Goal: Task Accomplishment & Management: Use online tool/utility

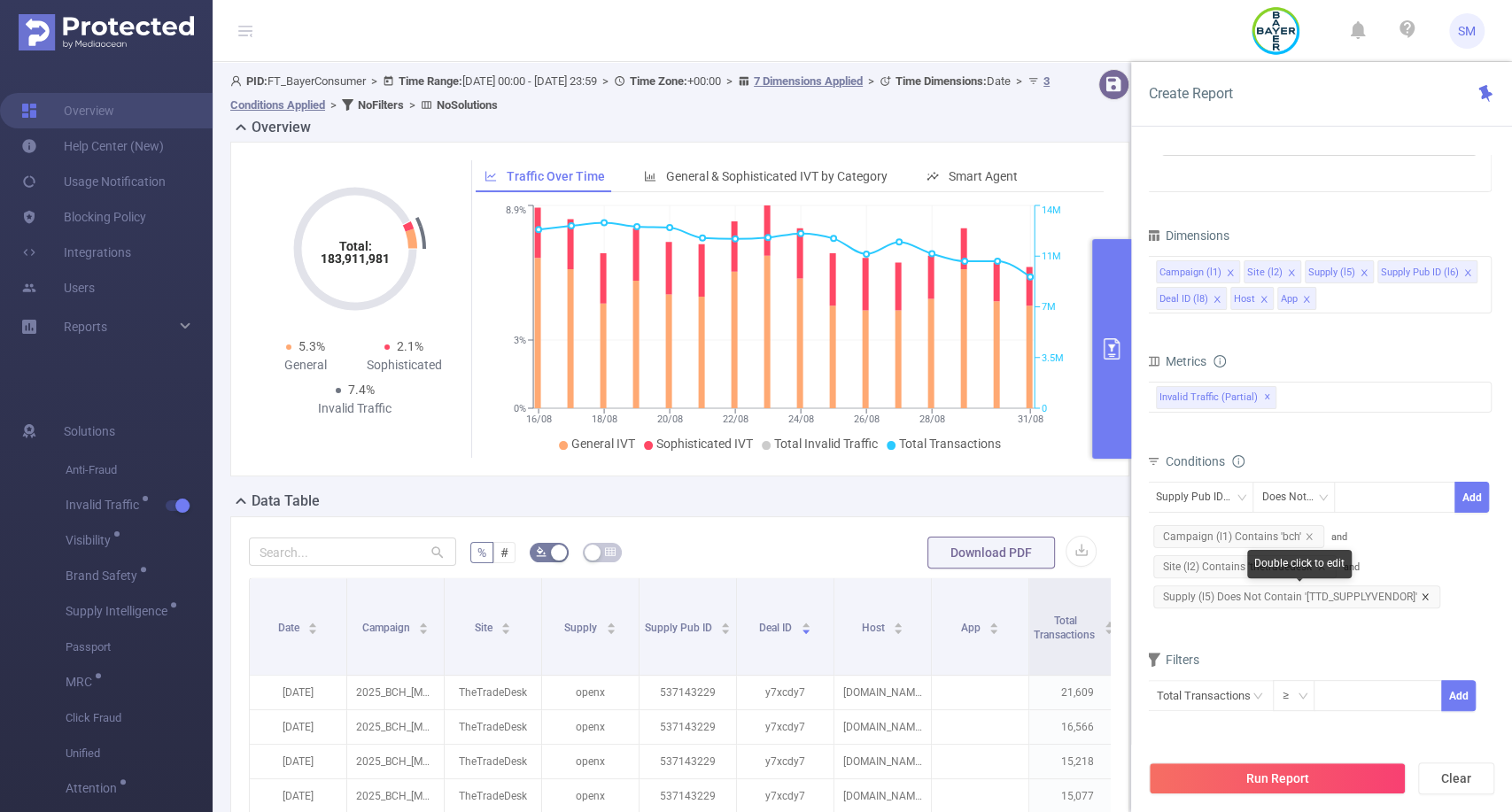
click at [1421, 597] on icon "icon: close" at bounding box center [1424, 596] width 6 height 6
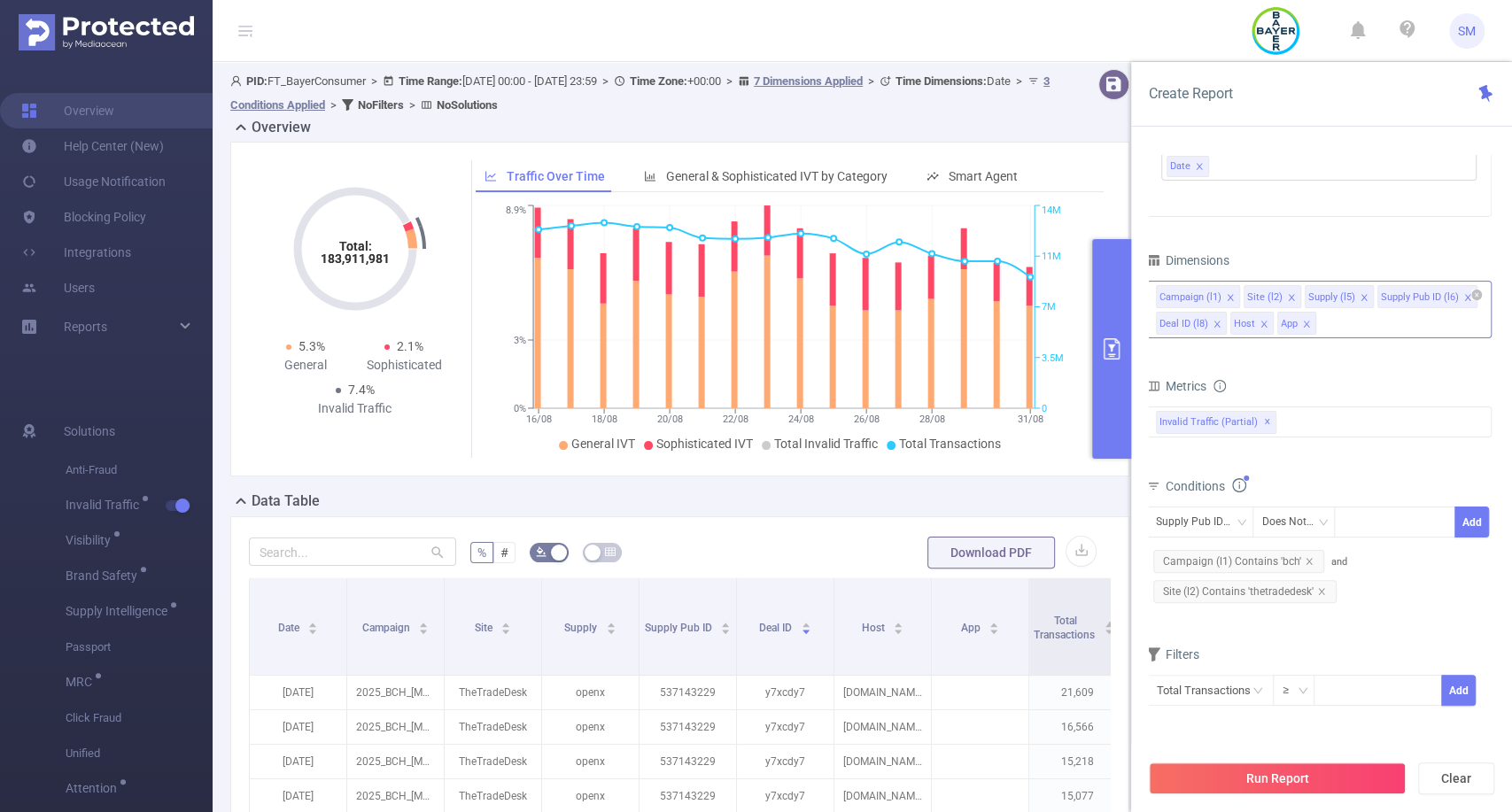
click at [1357, 327] on div "Campaign (l1) Site (l2) Supply (l5) Supply Pub ID (l6) Deal ID (l8) Host App" at bounding box center [1319, 309] width 345 height 58
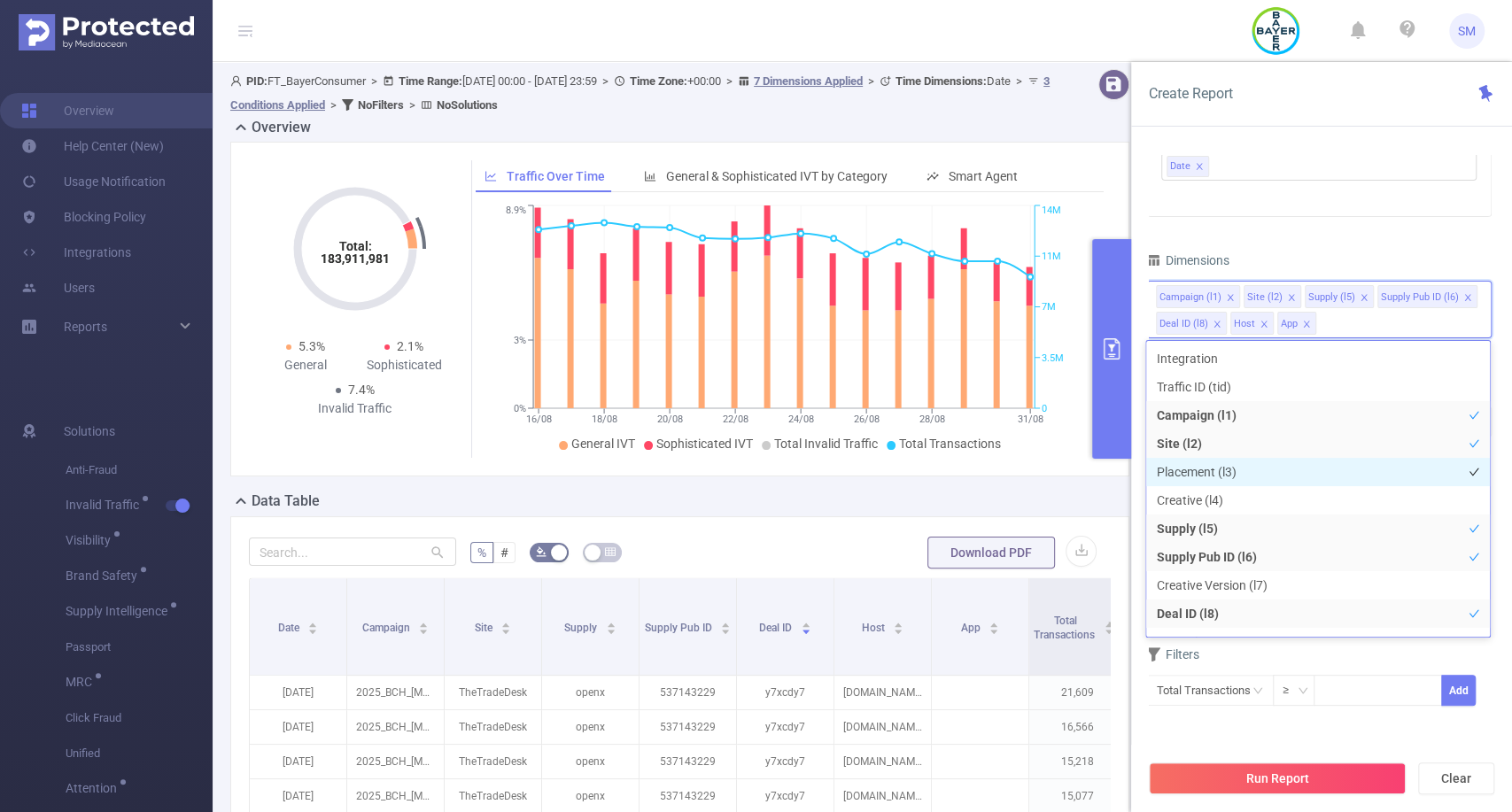
click at [1302, 468] on li "Placement (l3)" at bounding box center [1318, 472] width 344 height 29
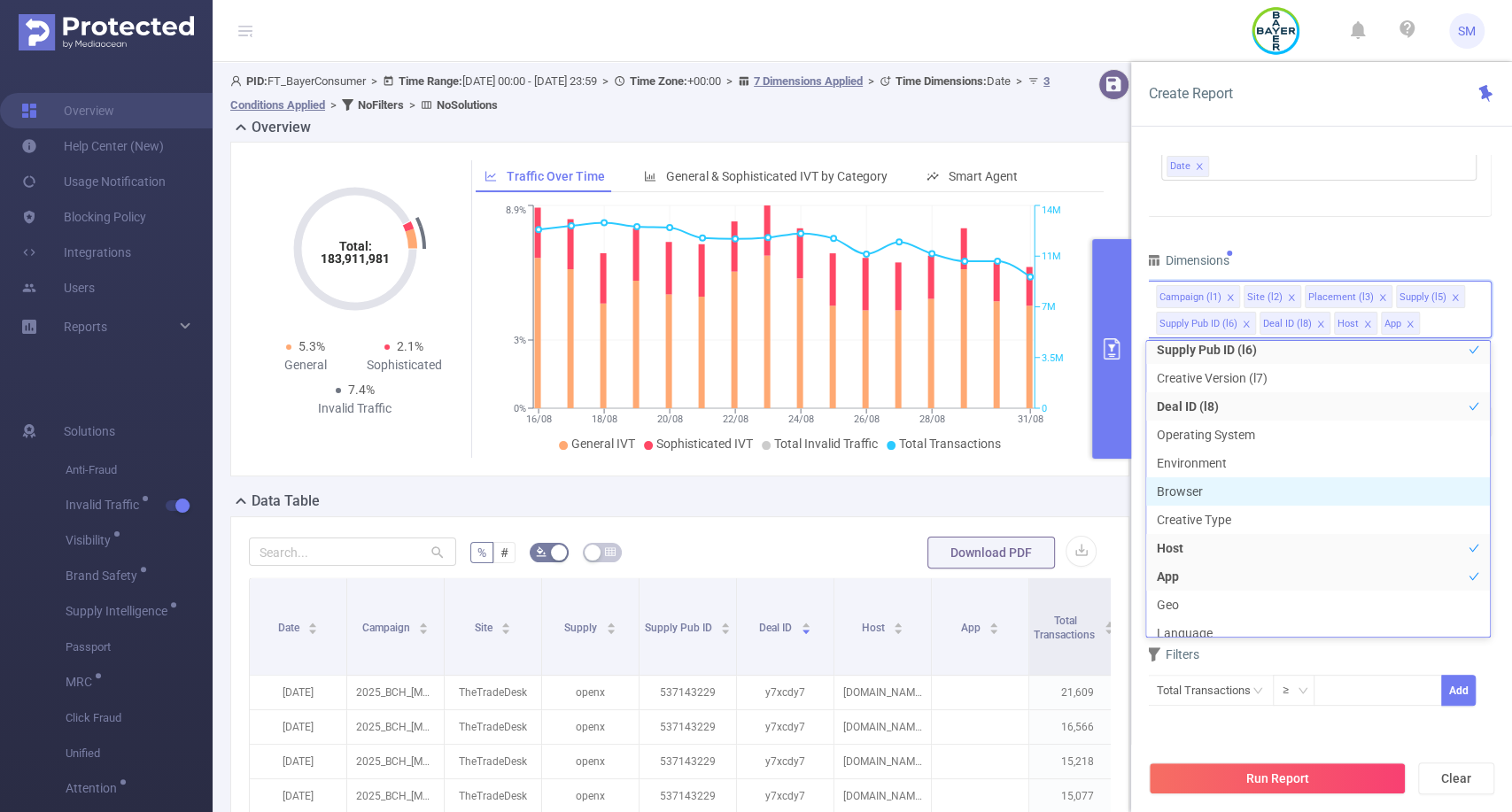
scroll to position [209, 0]
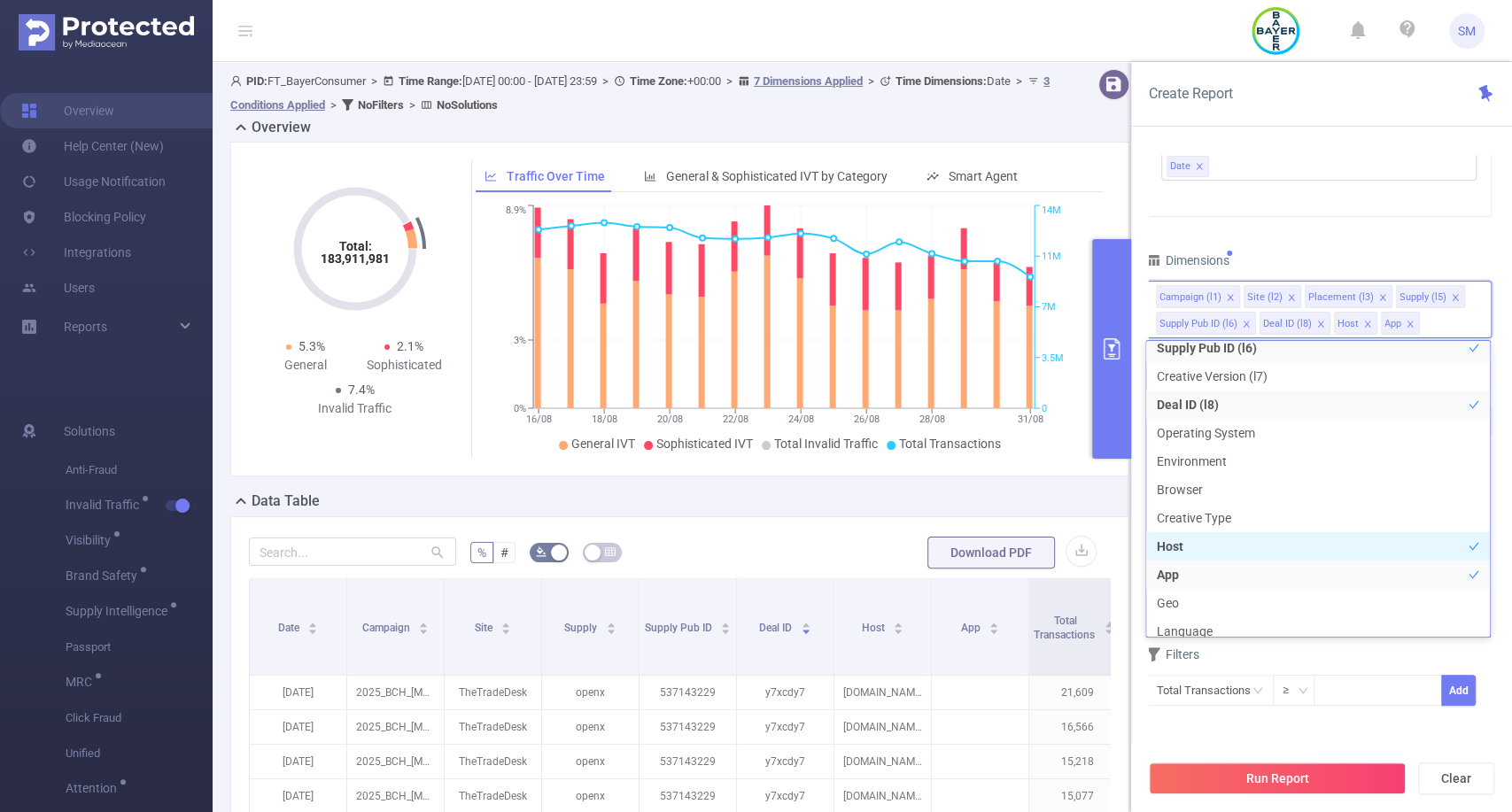
click at [1283, 541] on li "Host" at bounding box center [1318, 547] width 344 height 29
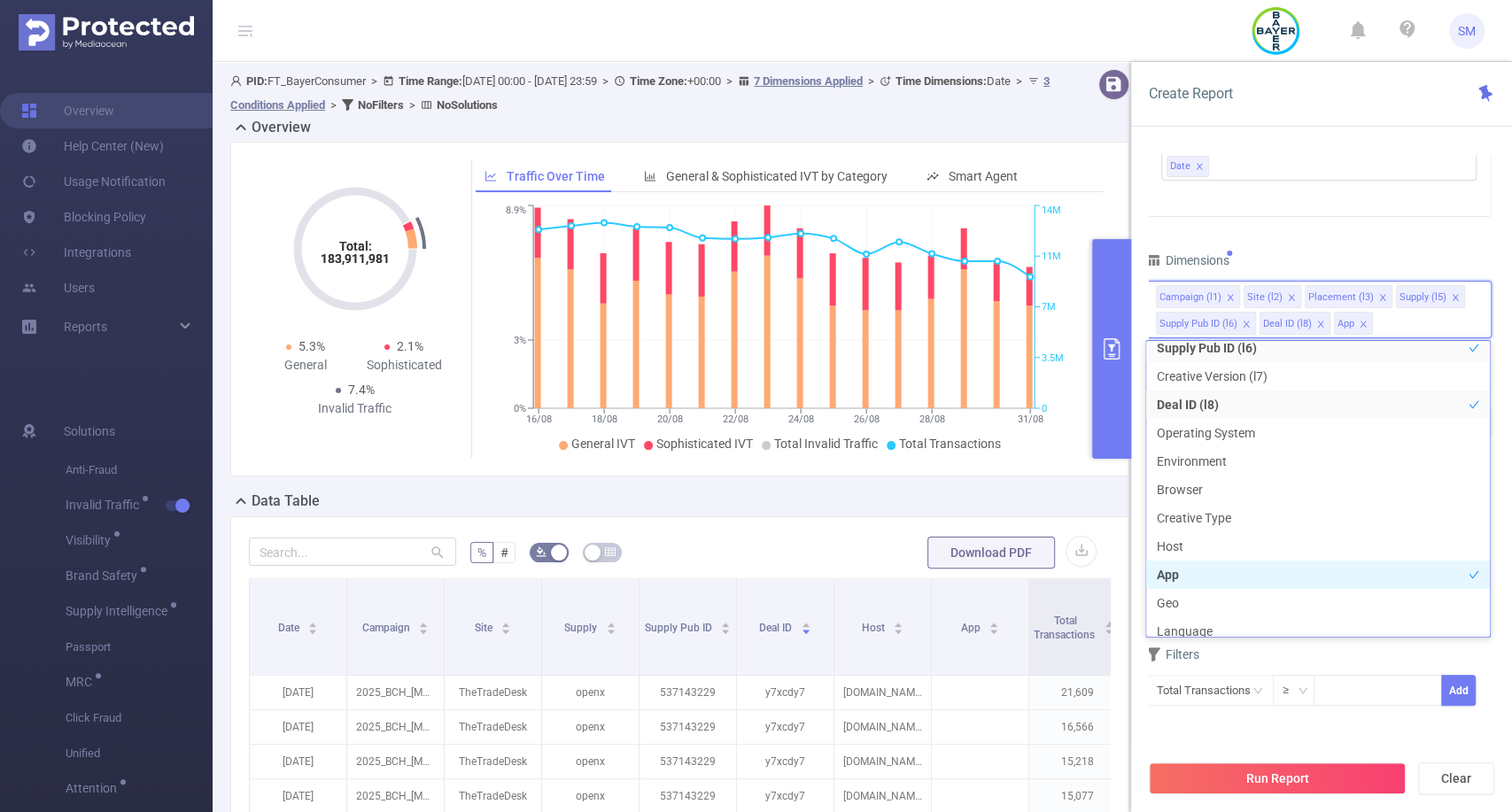
click at [1267, 571] on li "App" at bounding box center [1318, 575] width 344 height 29
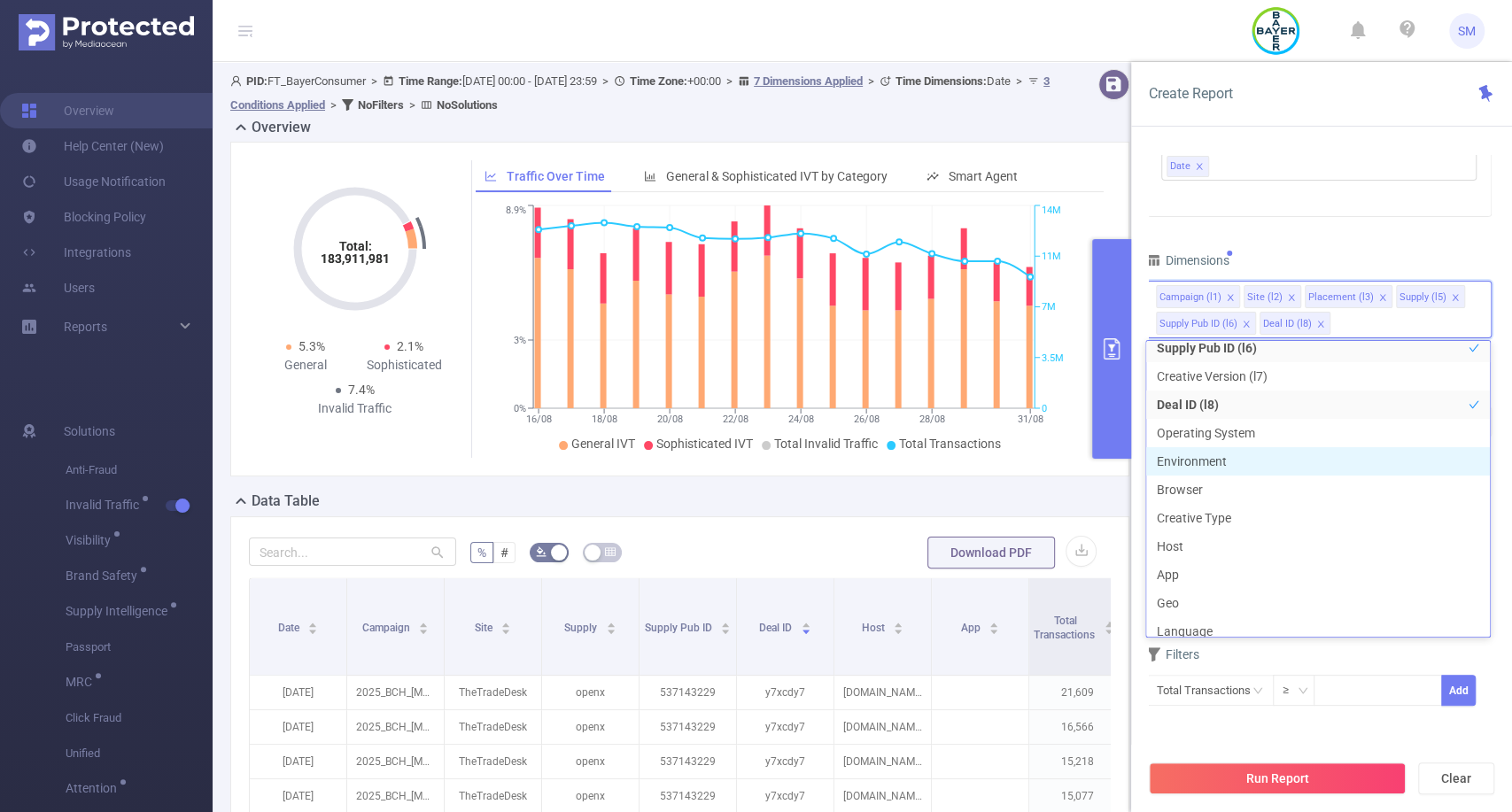
scroll to position [201, 0]
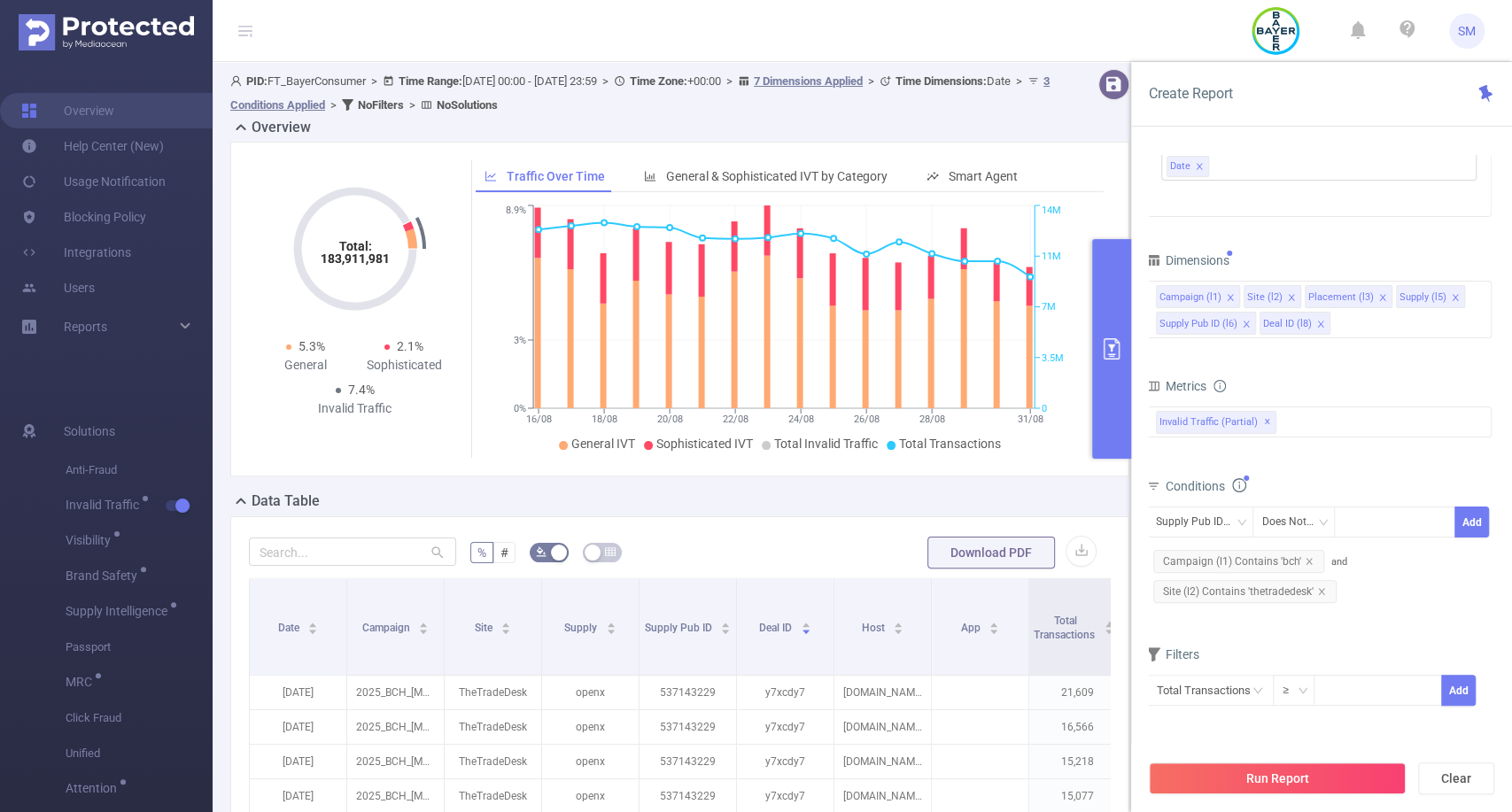
click at [1356, 224] on div "PID 1001014 - FT_BayerConsumer 1001014 - FT_BayerConsumer Time Range [DATE] 00:…" at bounding box center [1319, 252] width 345 height 952
click at [1252, 769] on button "Run Report" at bounding box center [1277, 778] width 257 height 31
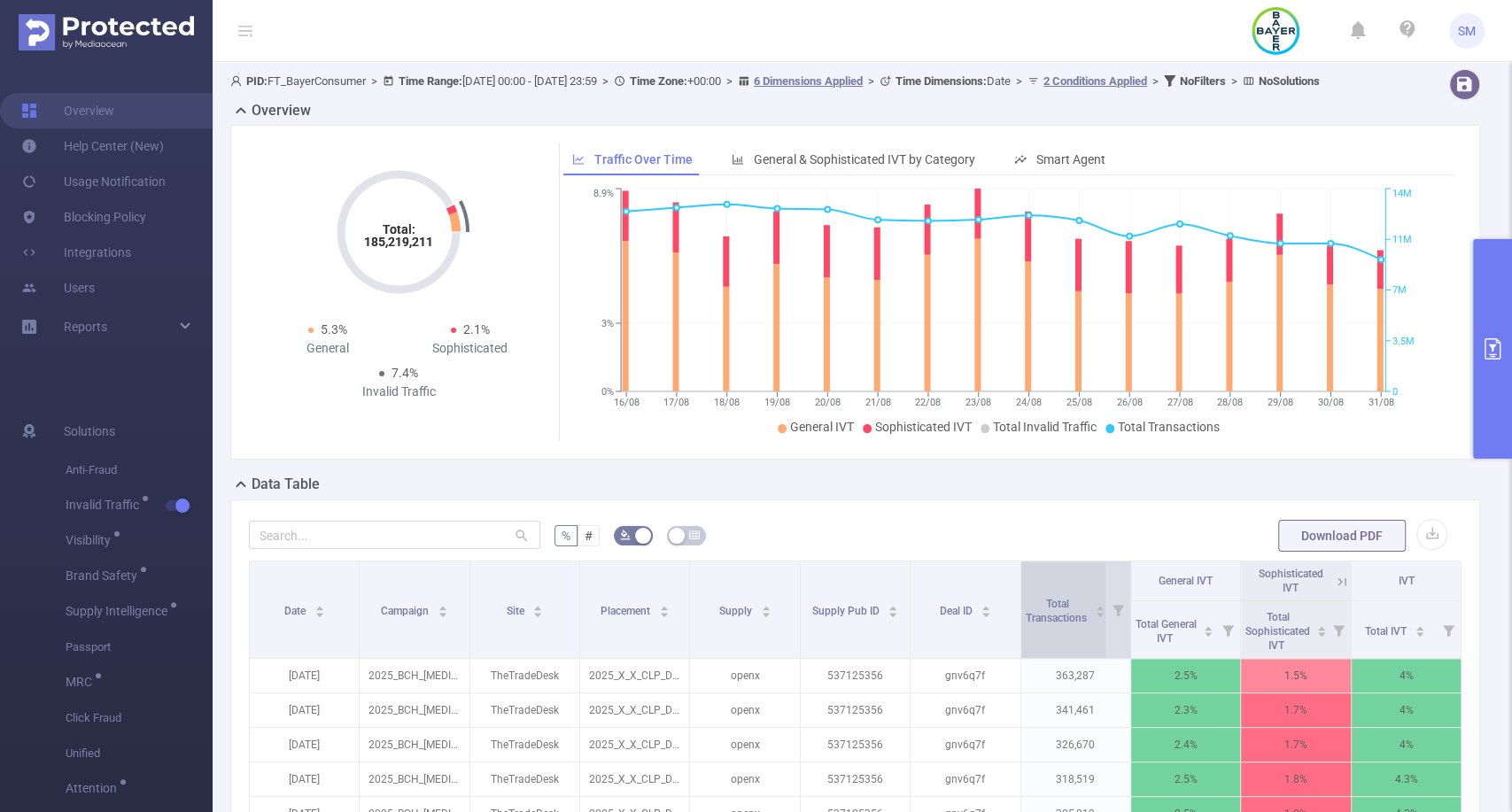
click at [1058, 606] on div "Total Transactions" at bounding box center [1066, 609] width 81 height 31
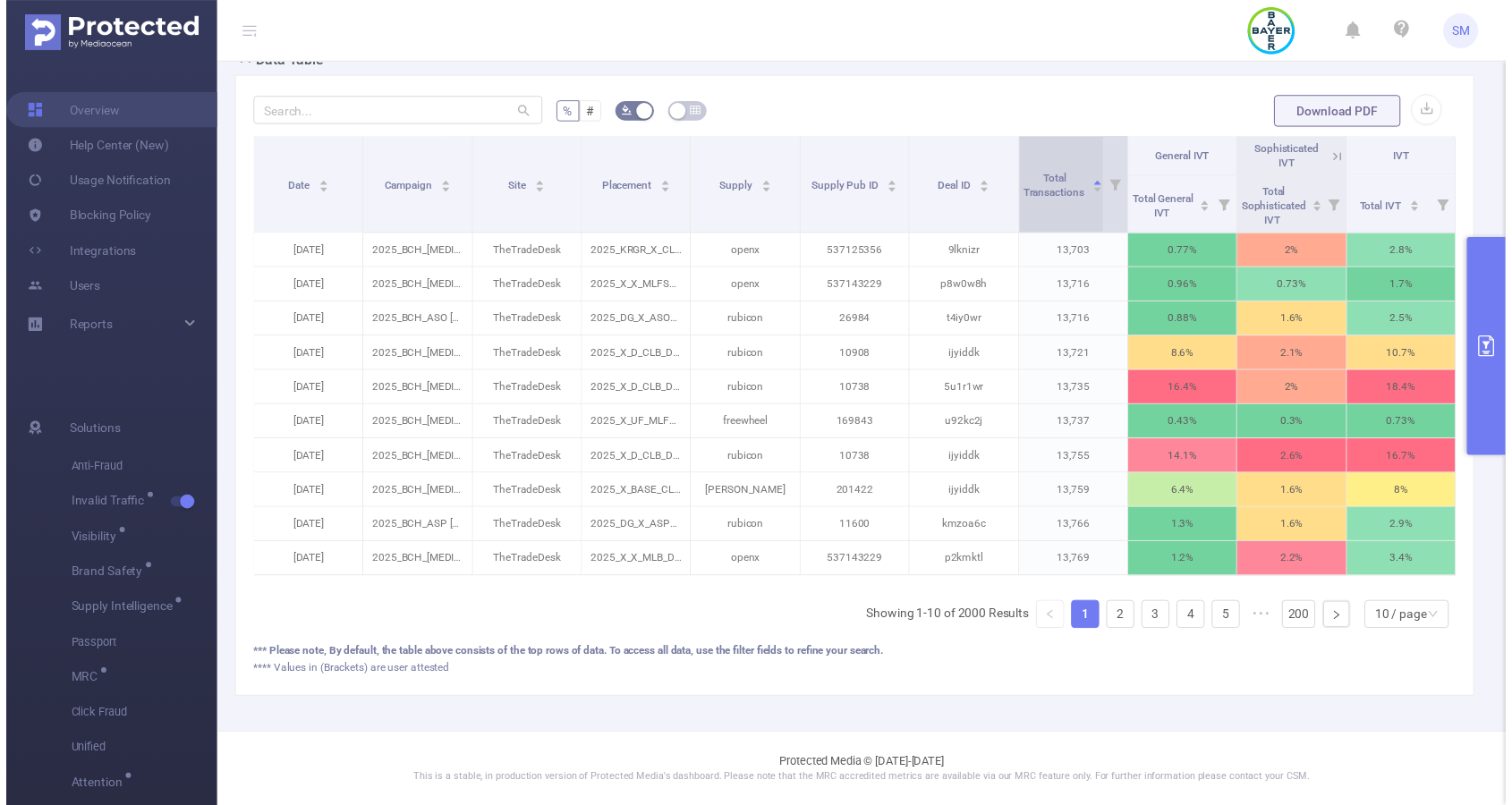
scroll to position [456, 0]
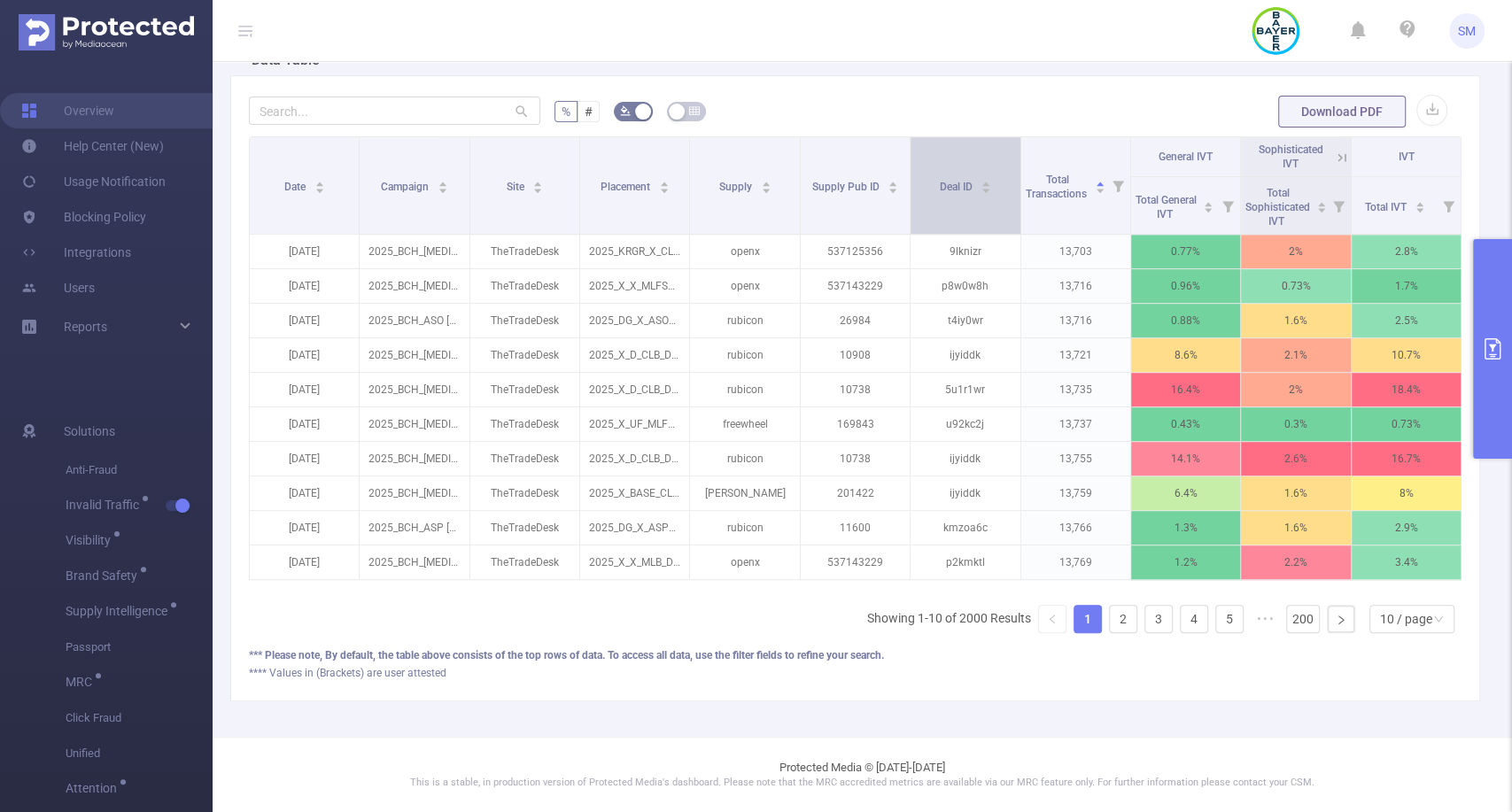
click at [953, 194] on div "Deal ID" at bounding box center [965, 185] width 52 height 18
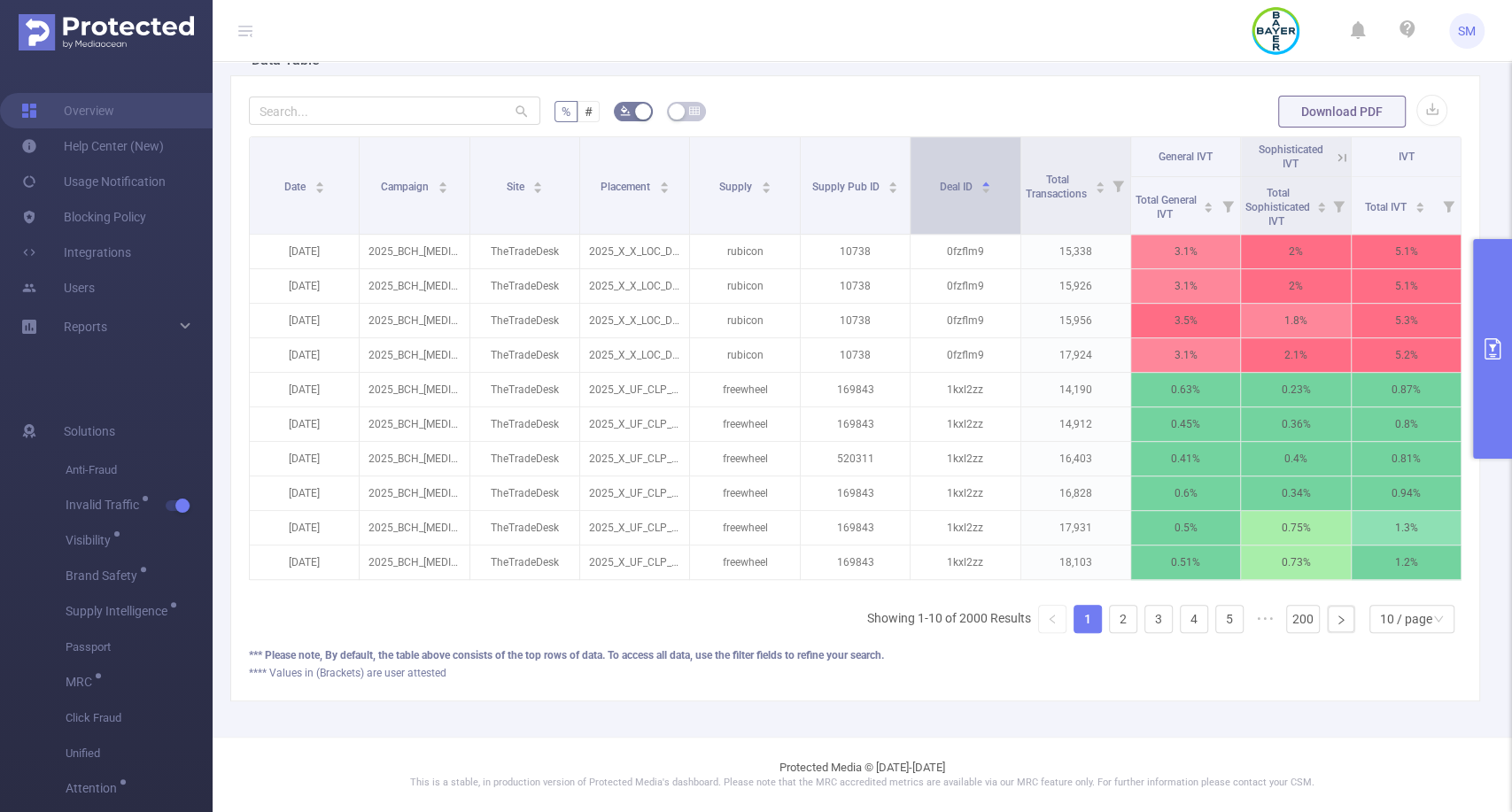
click at [953, 194] on div "Deal ID" at bounding box center [965, 185] width 52 height 18
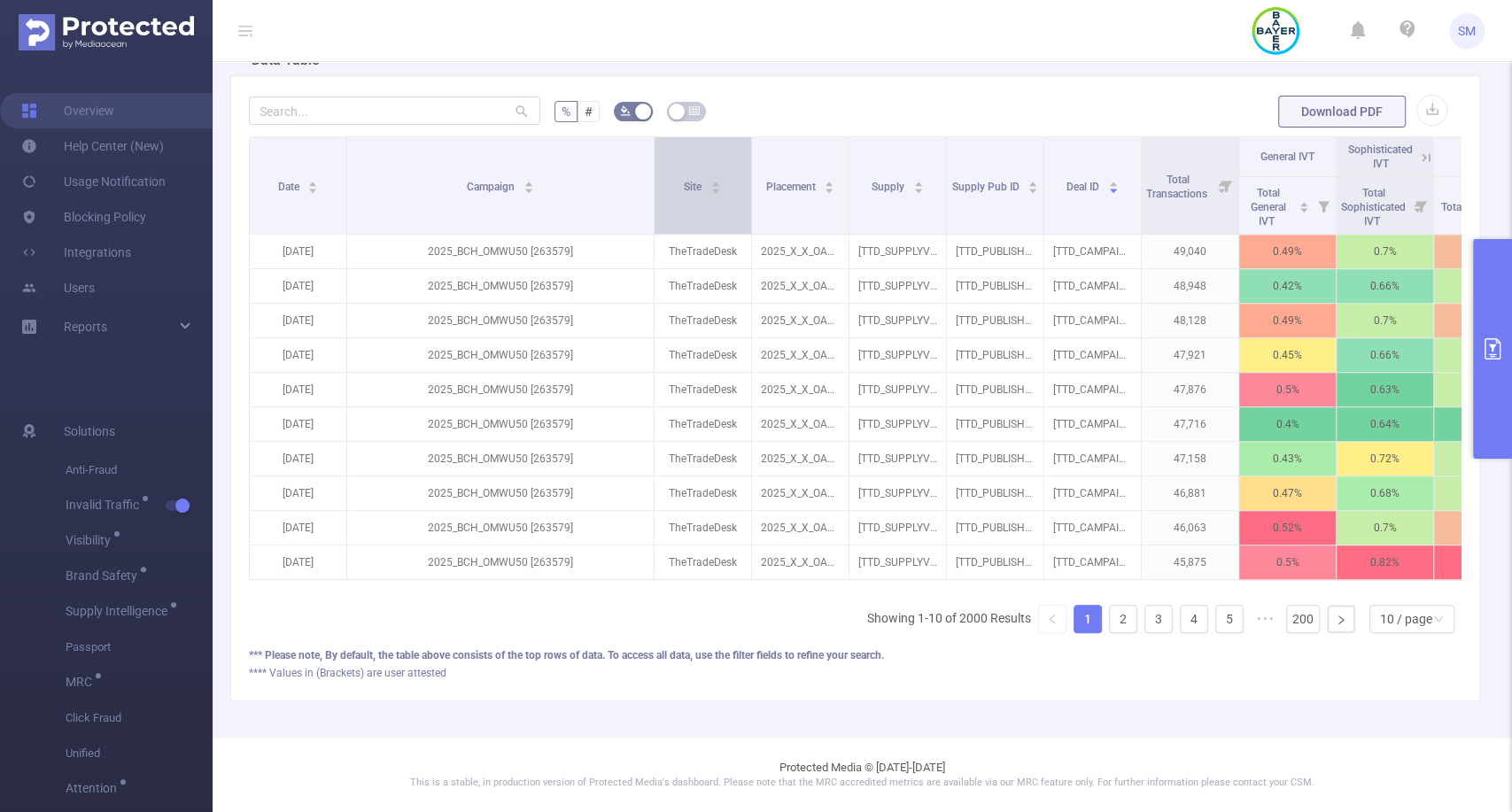
drag, startPoint x: 463, startPoint y: 176, endPoint x: 665, endPoint y: 161, distance: 202.6
click at [665, 161] on tr "Date Campaign Site Placement Supply Supply Pub ID Deal ID Total Transactions Ge…" at bounding box center [890, 157] width 1282 height 40
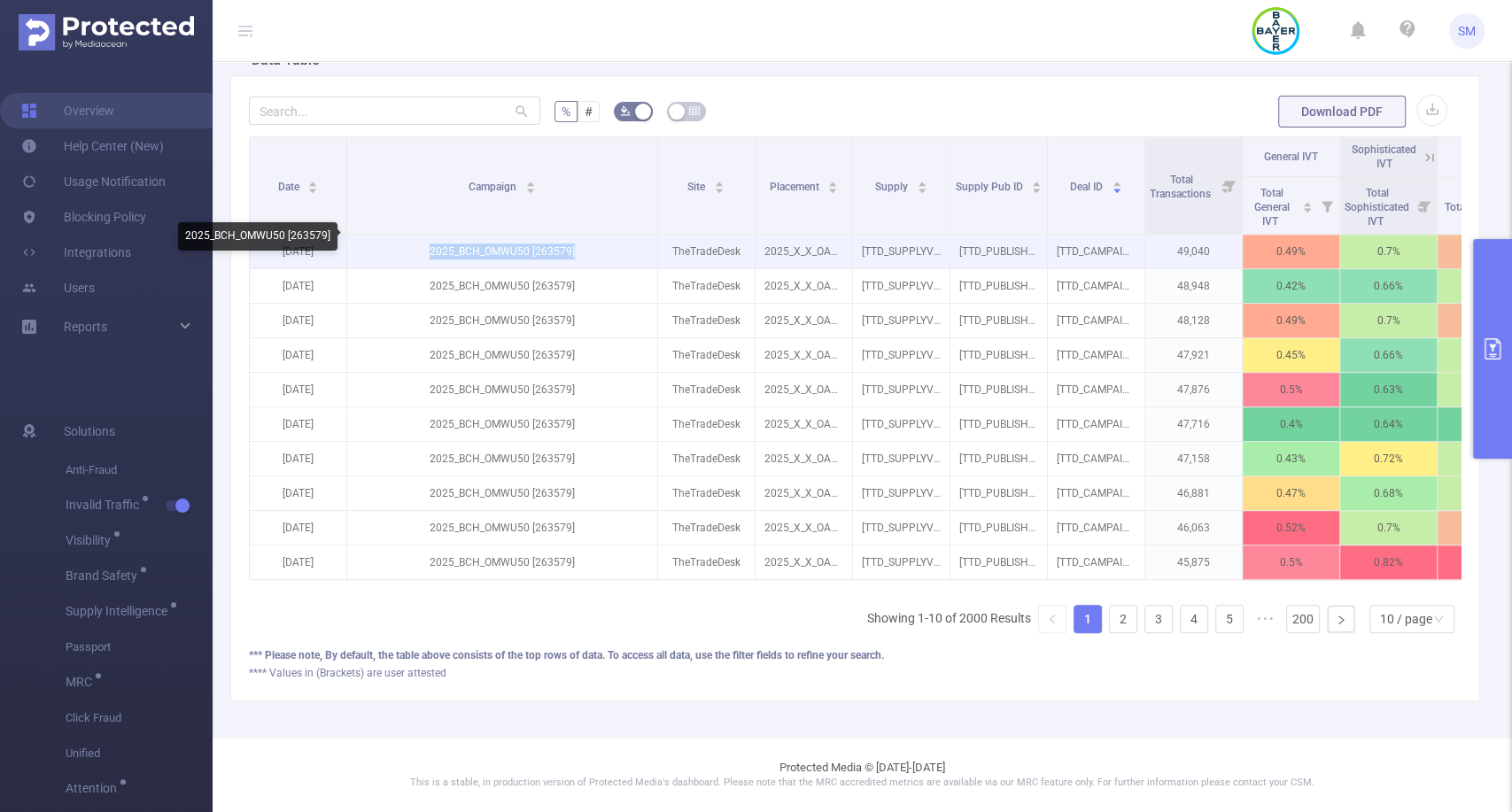
drag, startPoint x: 591, startPoint y: 233, endPoint x: 432, endPoint y: 242, distance: 159.3
click at [432, 242] on p "2025_BCH_OMWU50 [263579]" at bounding box center [502, 251] width 310 height 33
copy p "2025_BCH_OMWU50 [263579]"
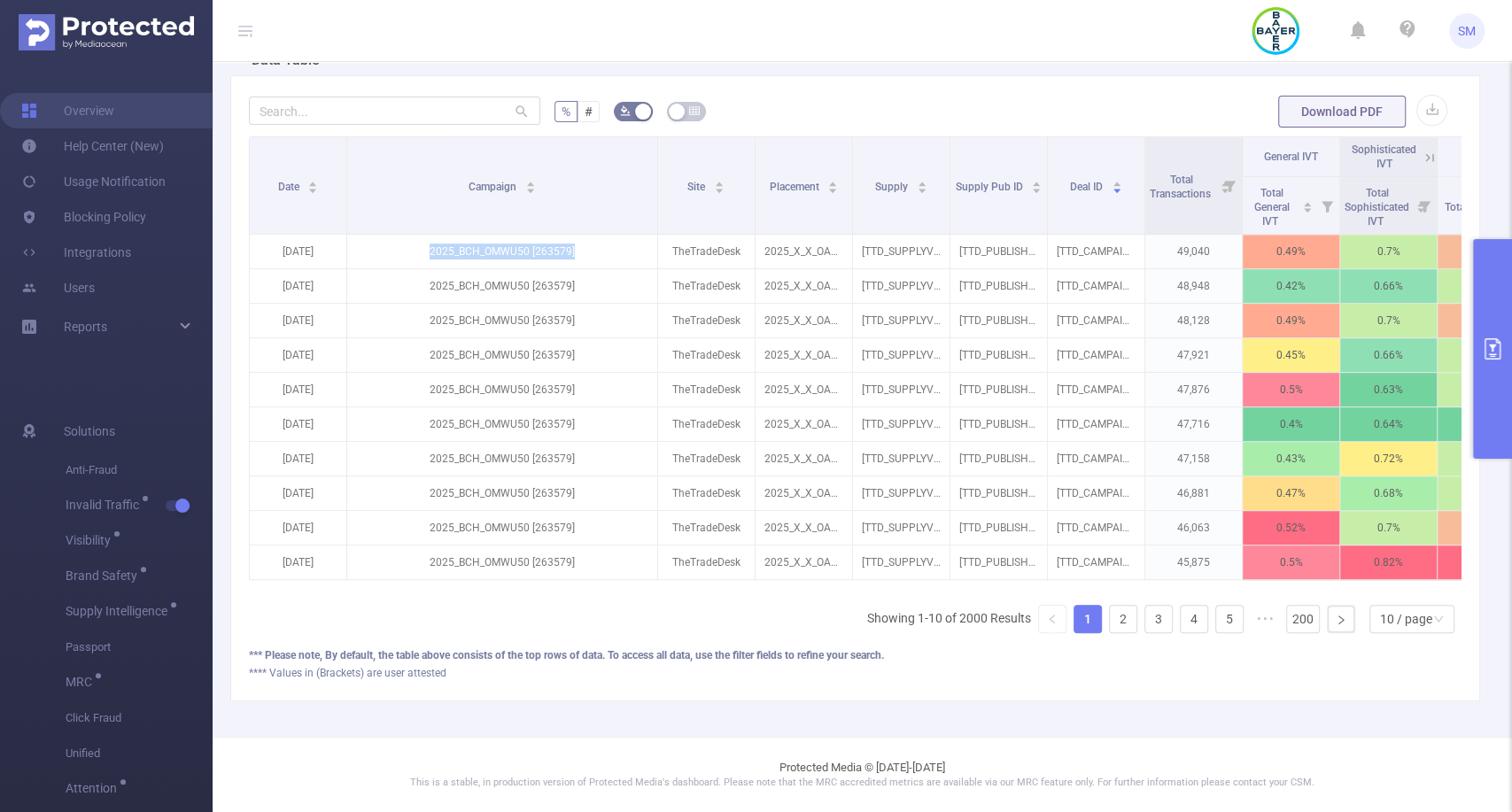
click at [1484, 307] on button "primary" at bounding box center [1491, 349] width 39 height 219
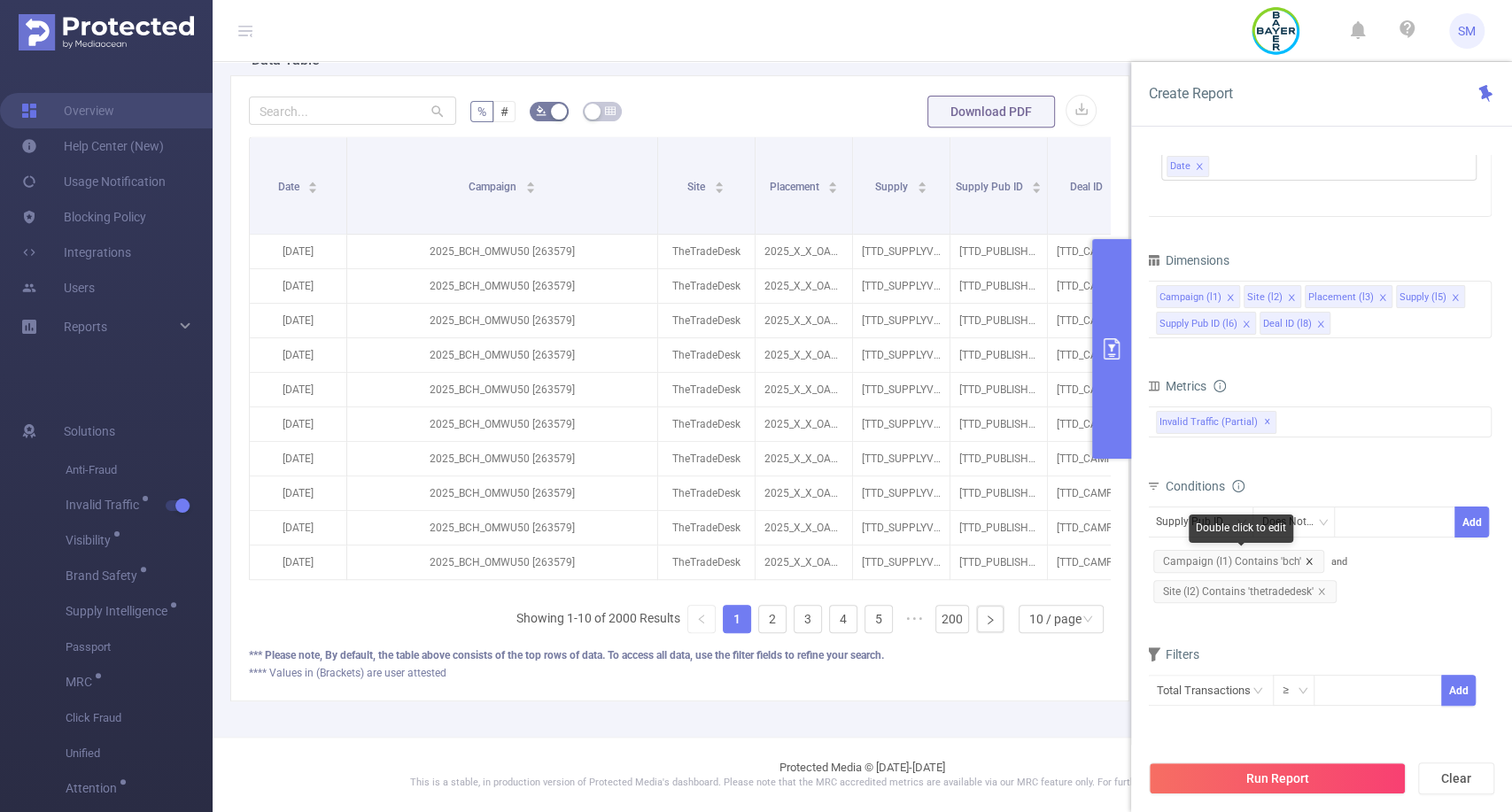
click at [1304, 561] on icon "icon: close" at bounding box center [1309, 561] width 9 height 9
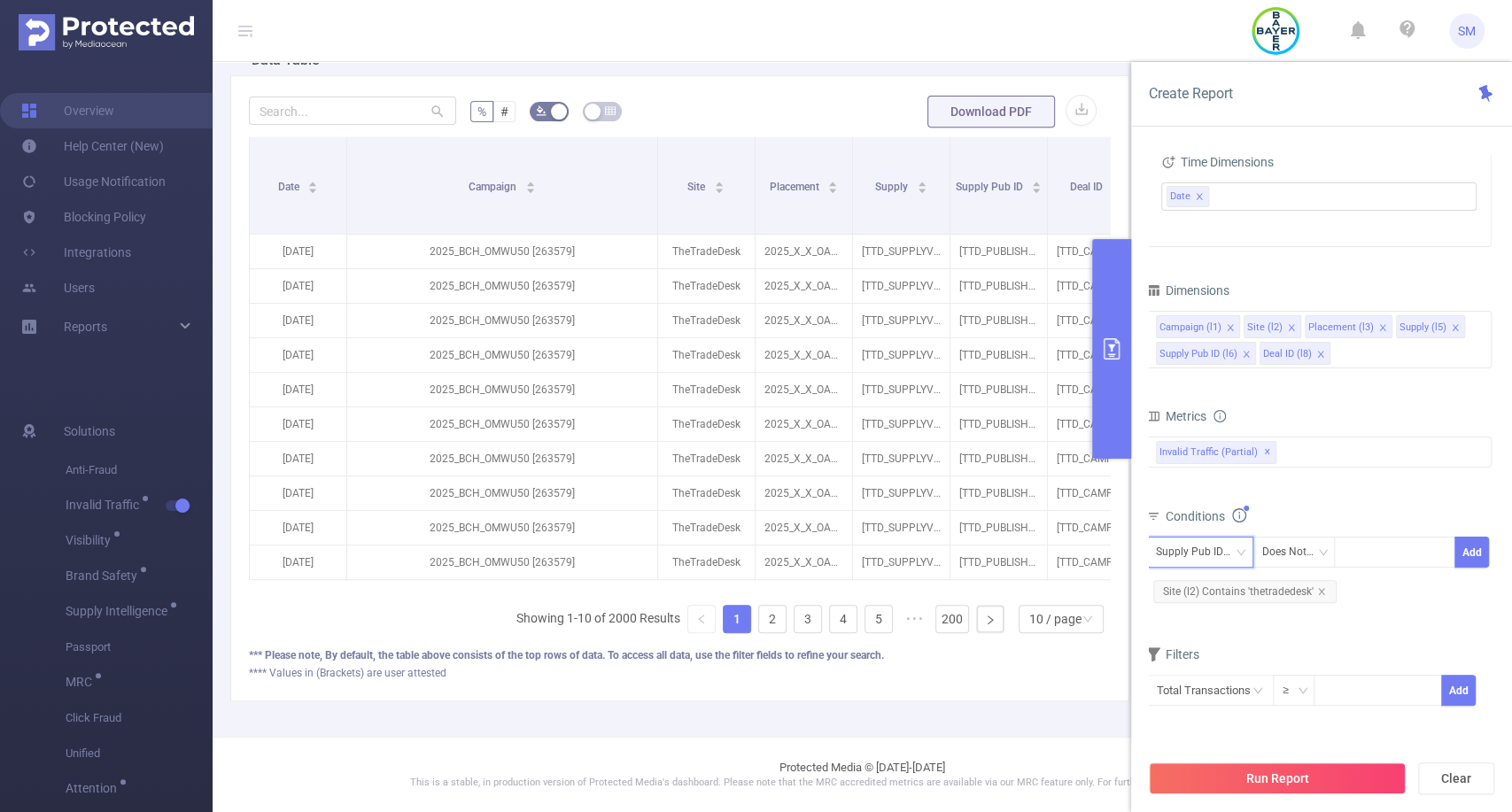
click at [1190, 554] on div "Supply Pub ID (l6)" at bounding box center [1199, 552] width 87 height 29
click at [1202, 591] on li "Campaign (l1)" at bounding box center [1205, 588] width 121 height 29
click at [1322, 551] on icon "icon: down" at bounding box center [1322, 552] width 11 height 11
click at [1316, 587] on li "Contains" at bounding box center [1311, 588] width 120 height 29
click at [1379, 547] on div at bounding box center [1394, 552] width 102 height 29
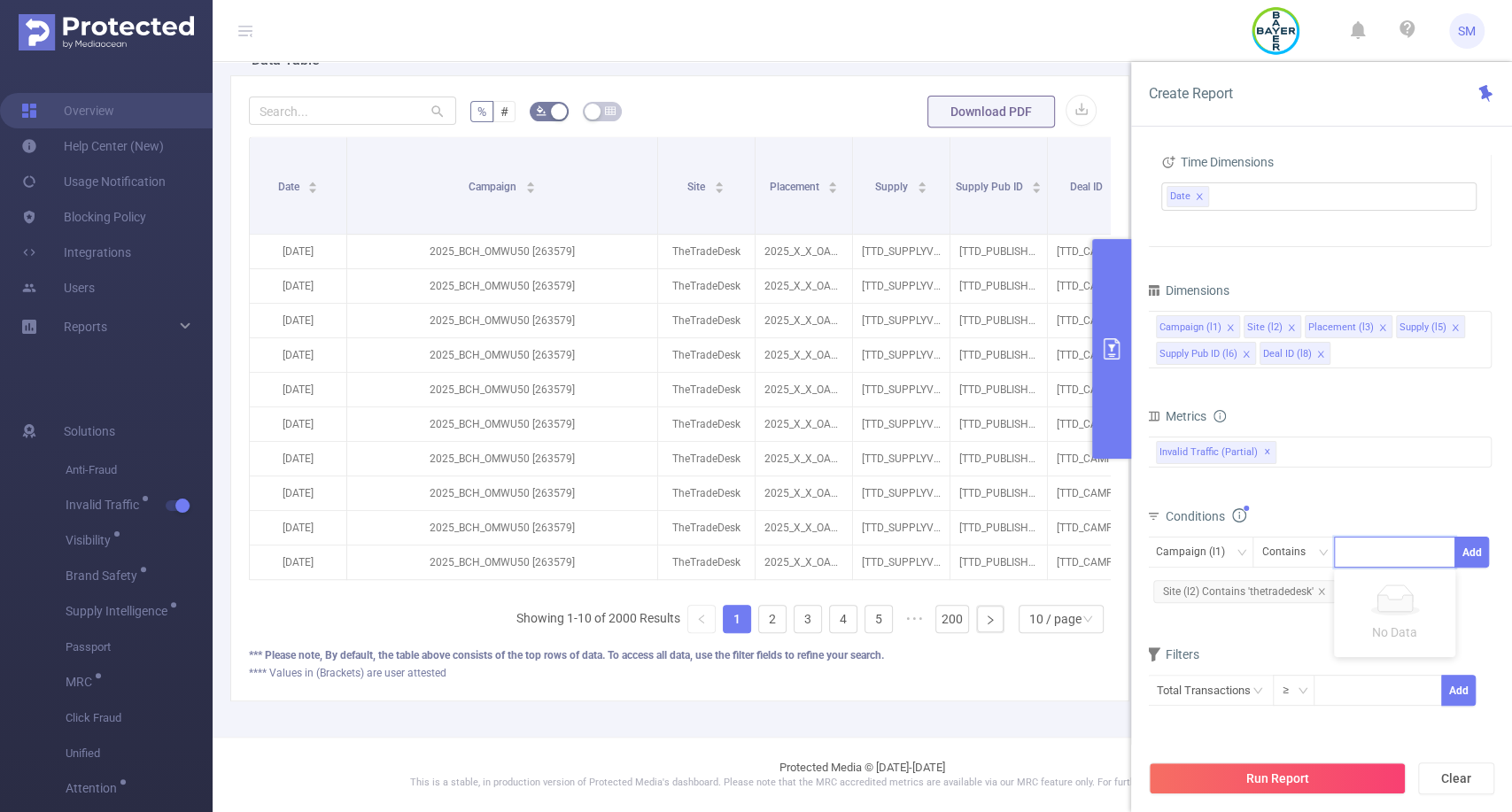
paste input "2025_BCH_OMWU50 [263579]"
type input "2025_BCH_OMWU50 [263579]"
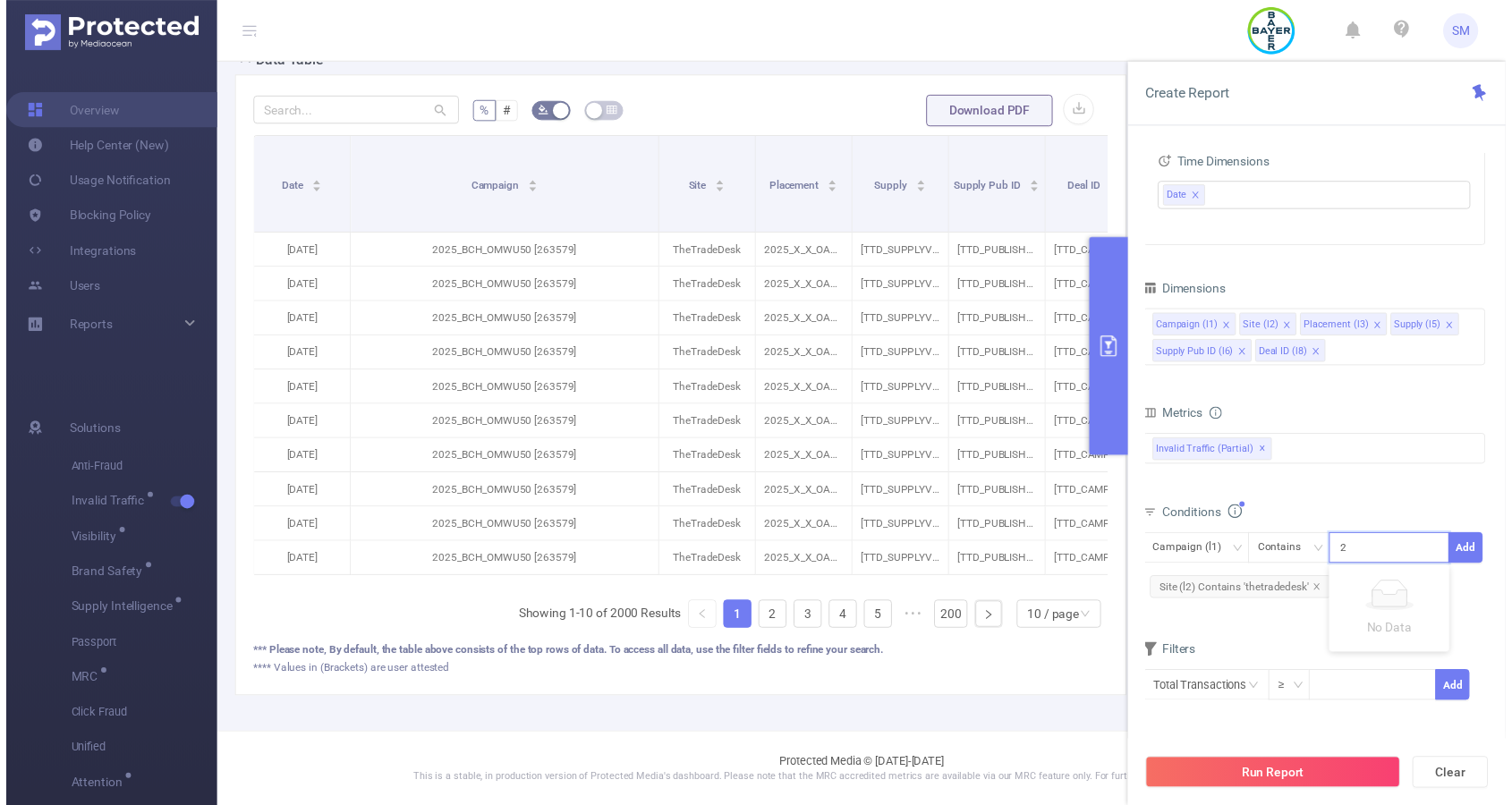
scroll to position [0, 43]
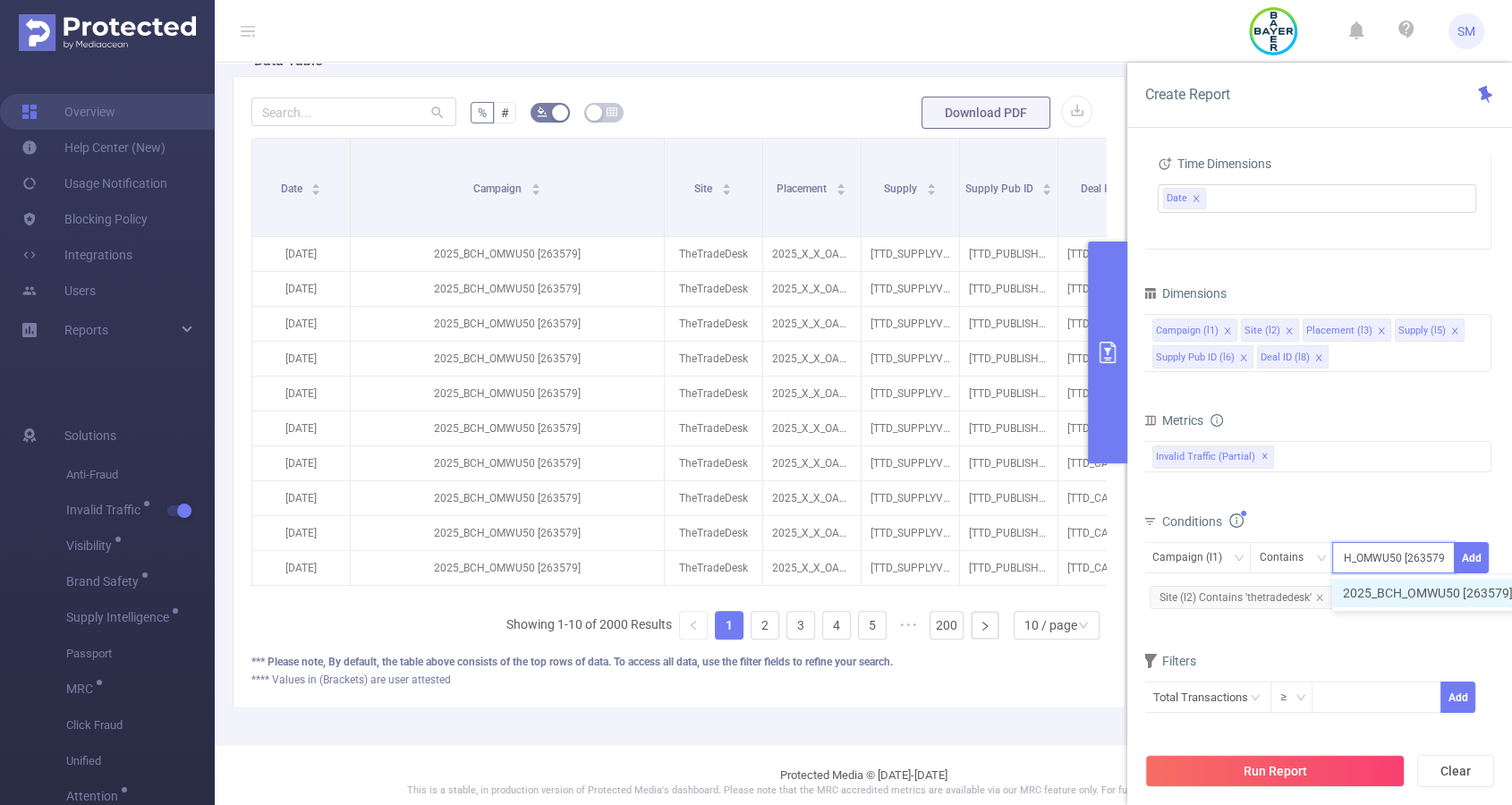
click at [1398, 601] on li "2025_BCH_OMWU50 [263579]" at bounding box center [1437, 593] width 209 height 29
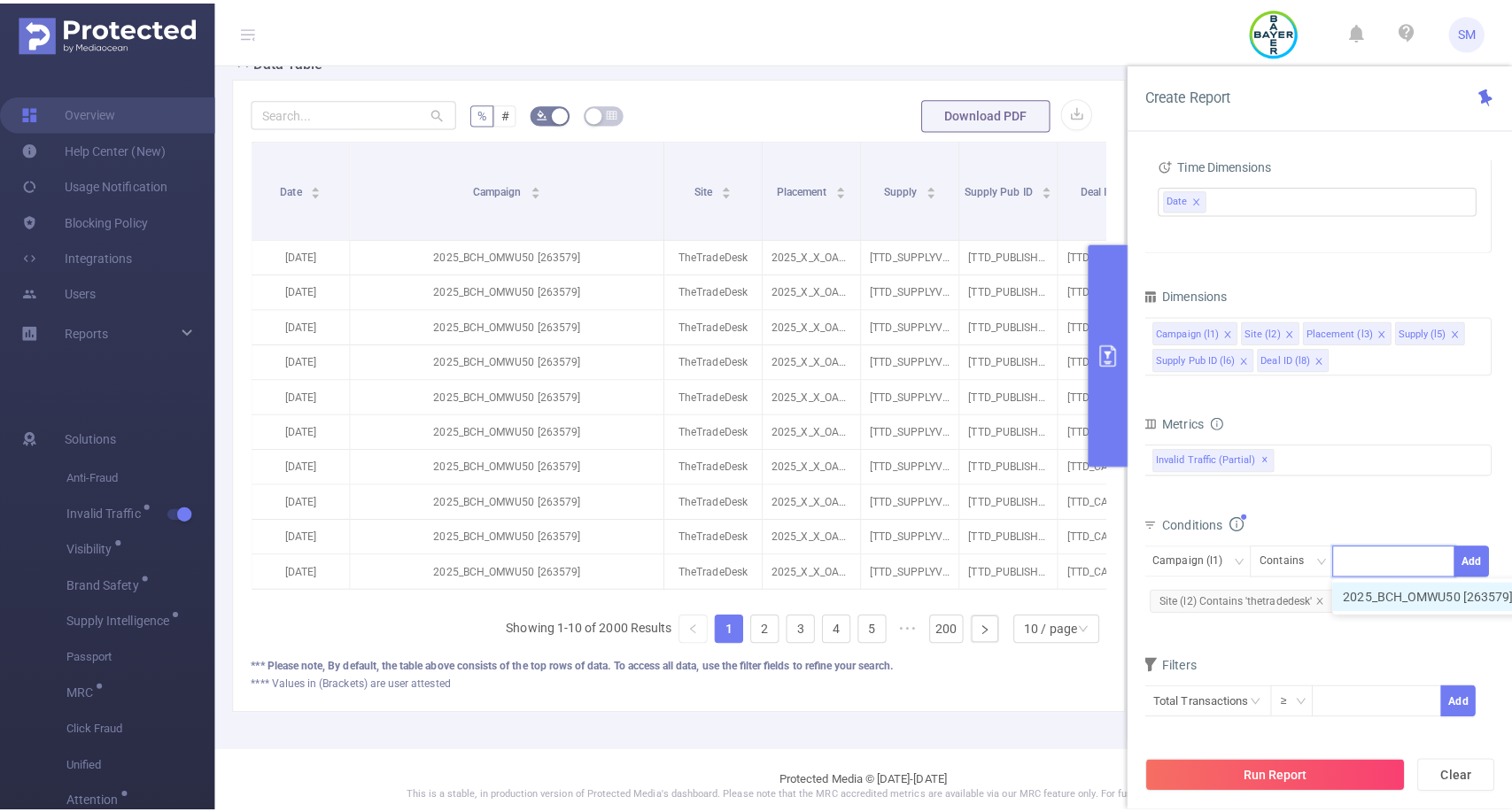
scroll to position [0, 0]
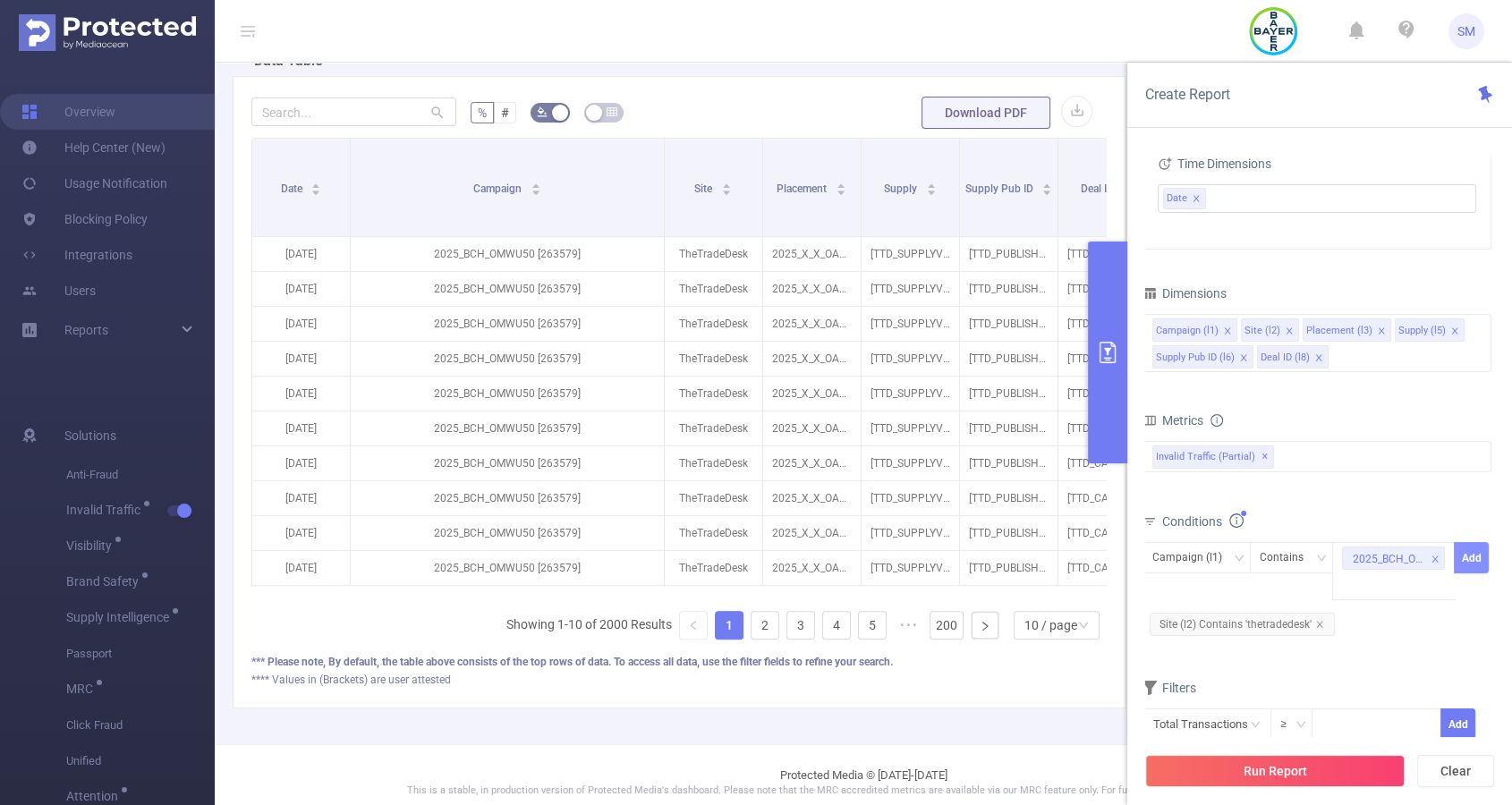
click at [1477, 567] on button "Add" at bounding box center [1471, 558] width 35 height 31
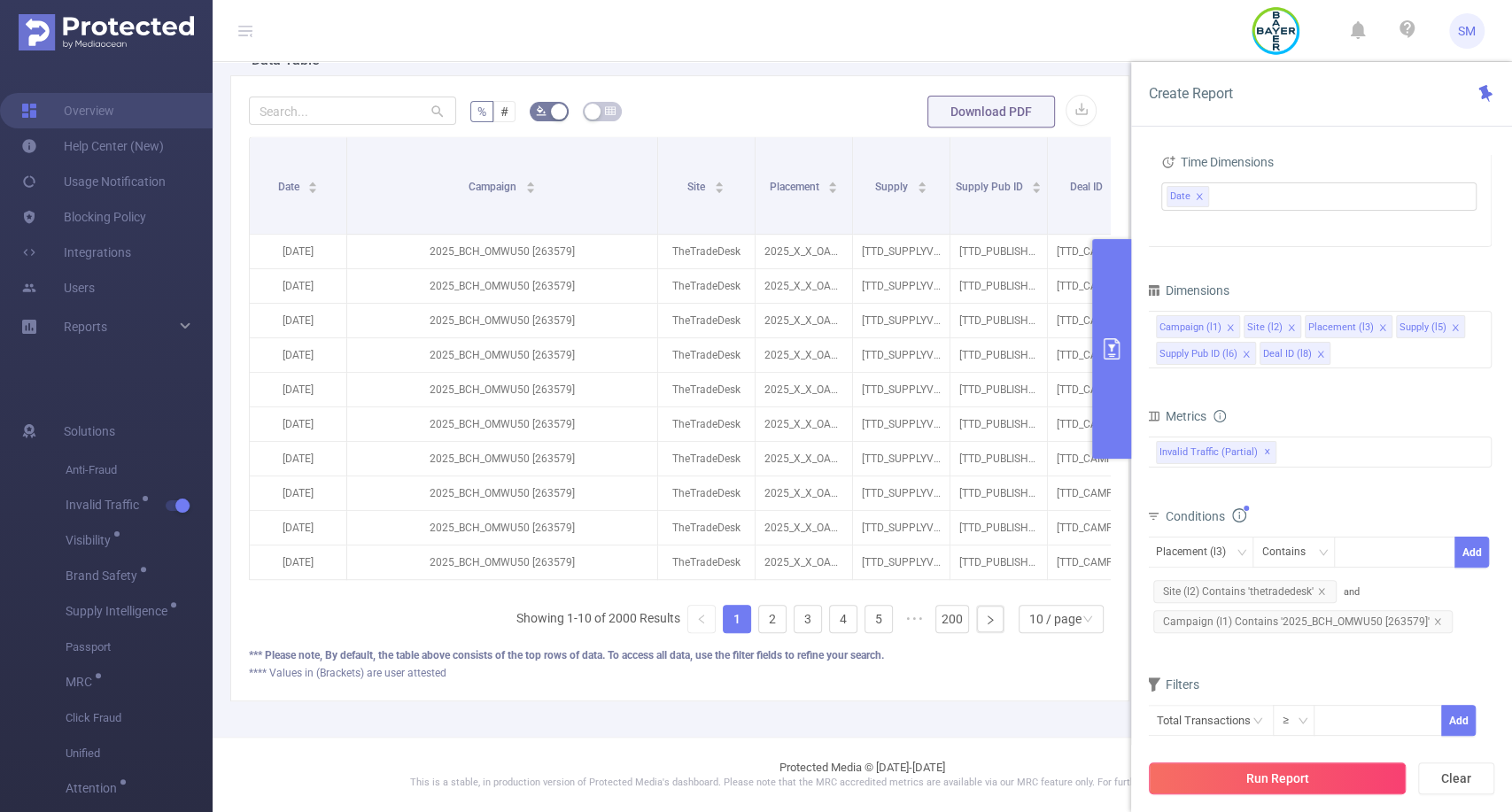
click at [1318, 773] on button "Run Report" at bounding box center [1277, 778] width 257 height 31
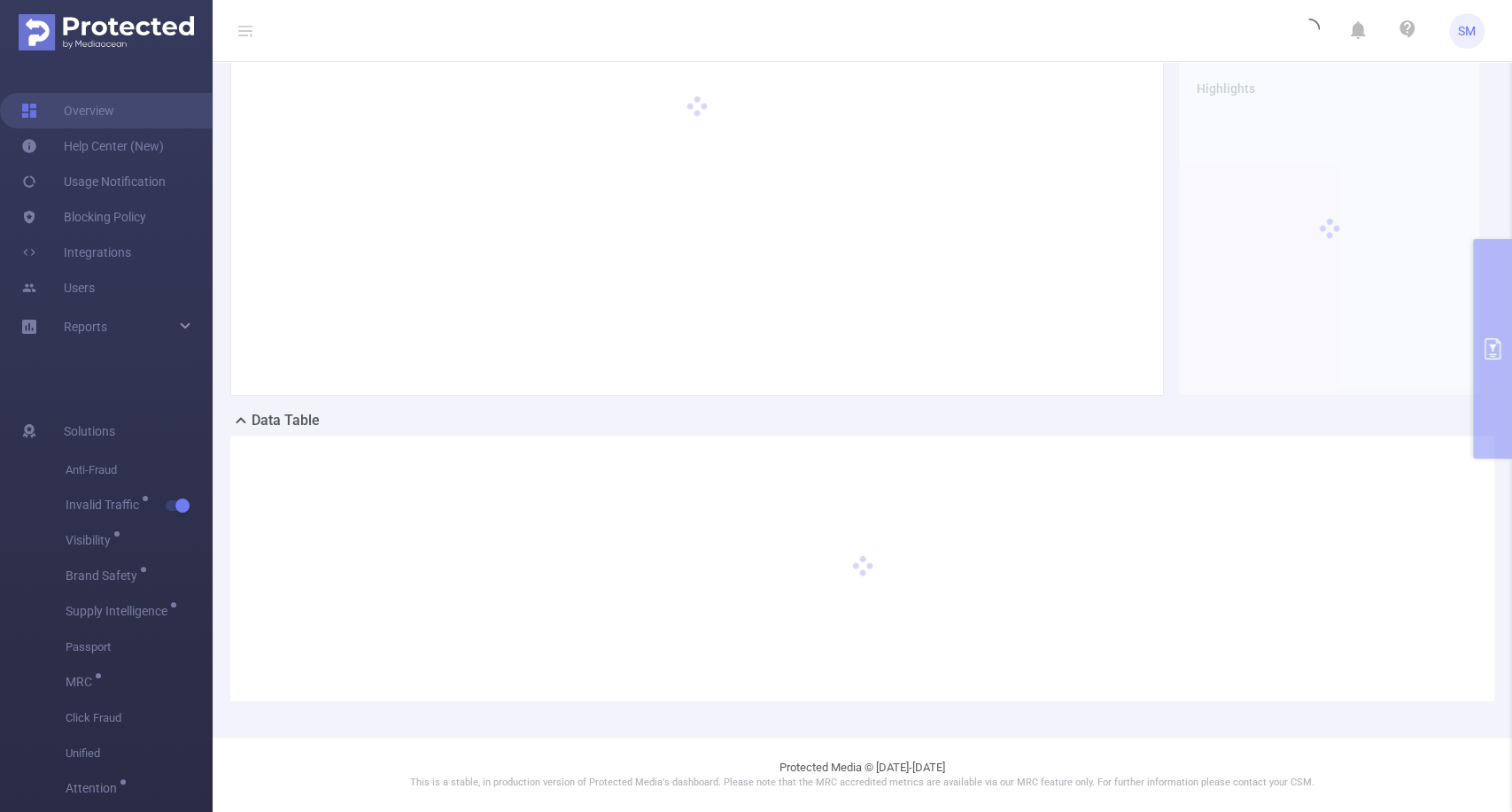
scroll to position [79, 0]
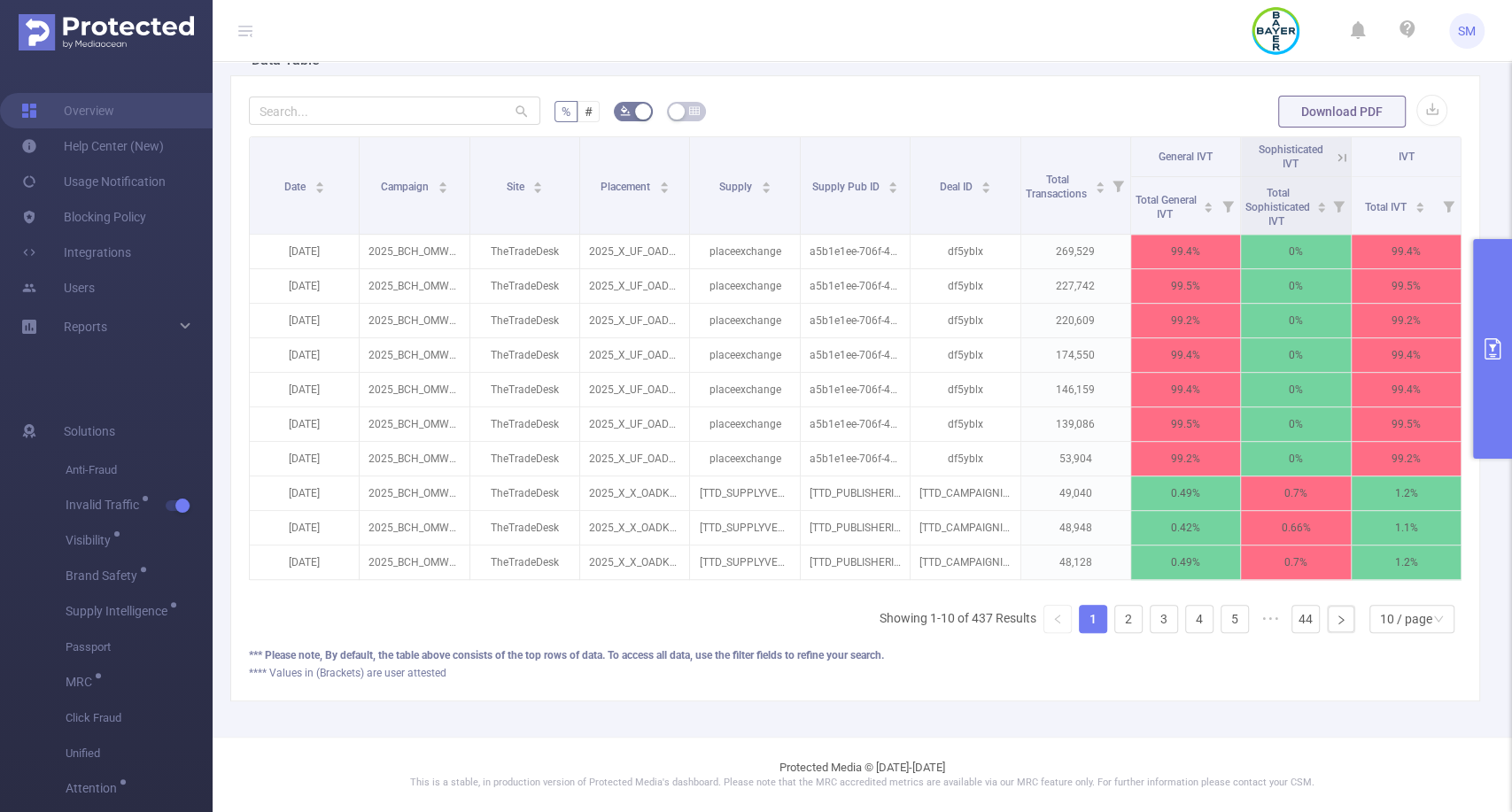
scroll to position [452, 0]
click at [1489, 327] on button "primary" at bounding box center [1491, 349] width 39 height 219
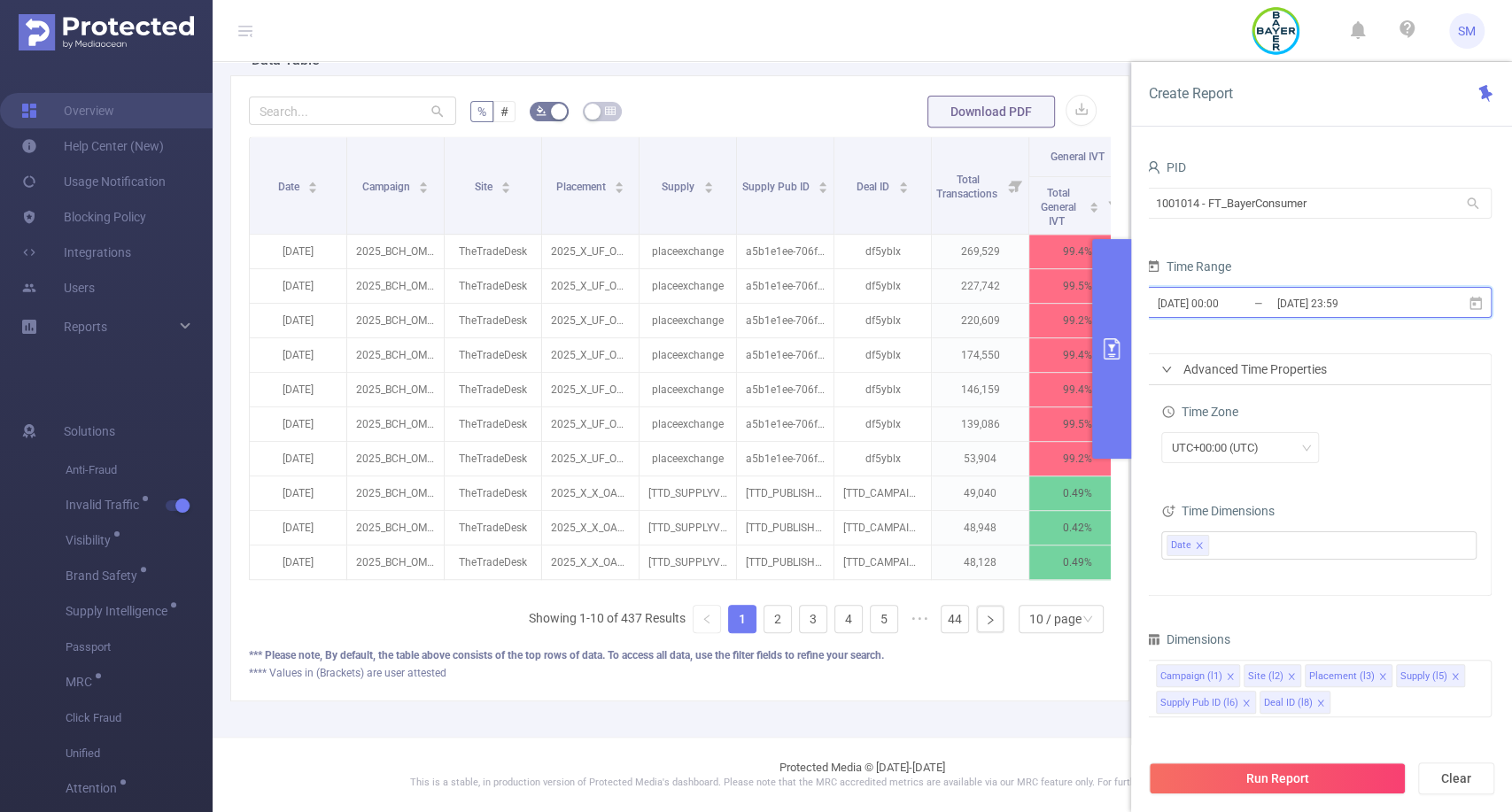
click at [1469, 299] on icon at bounding box center [1475, 302] width 13 height 13
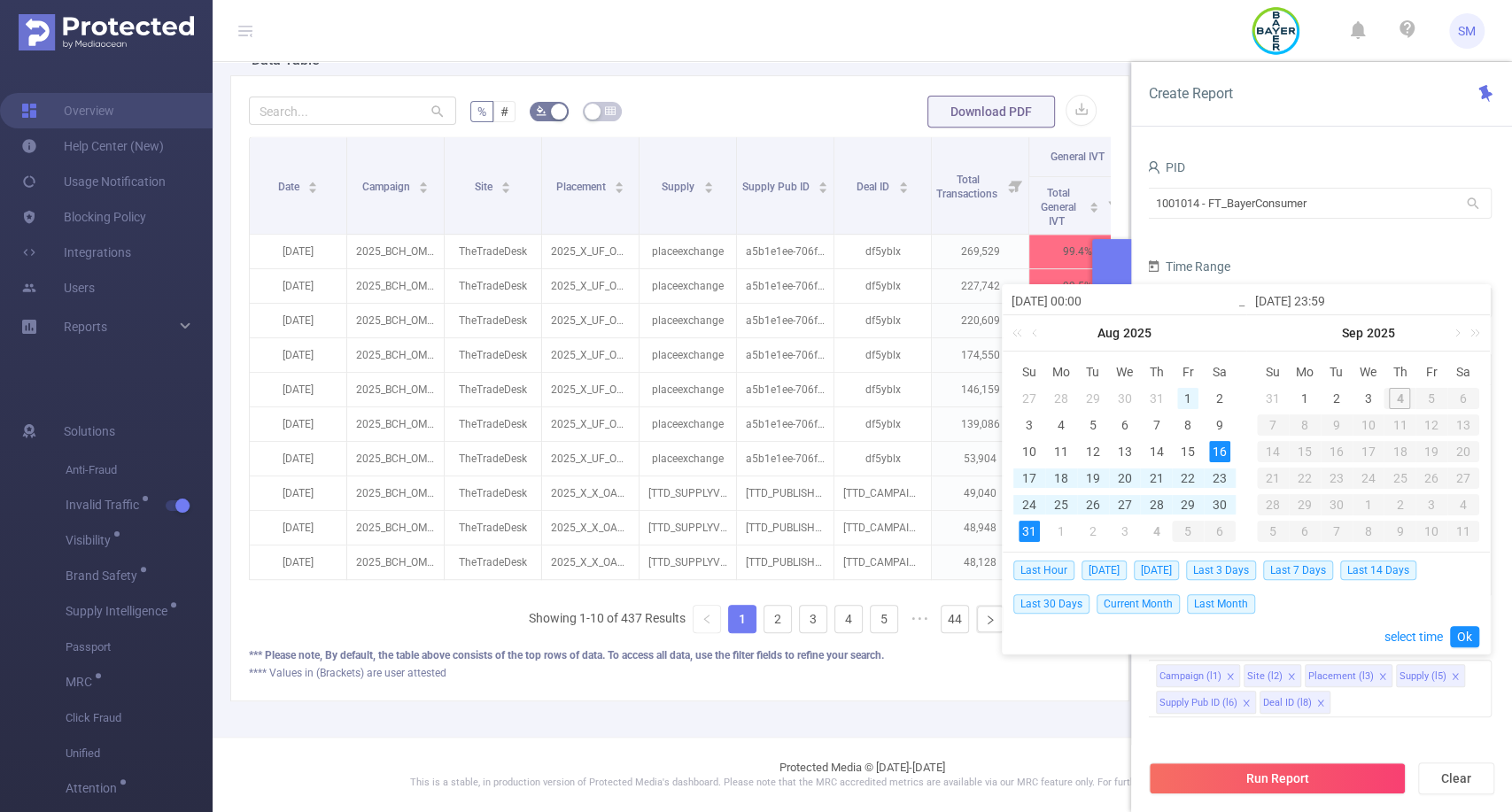
click at [1186, 389] on div "1" at bounding box center [1187, 398] width 22 height 22
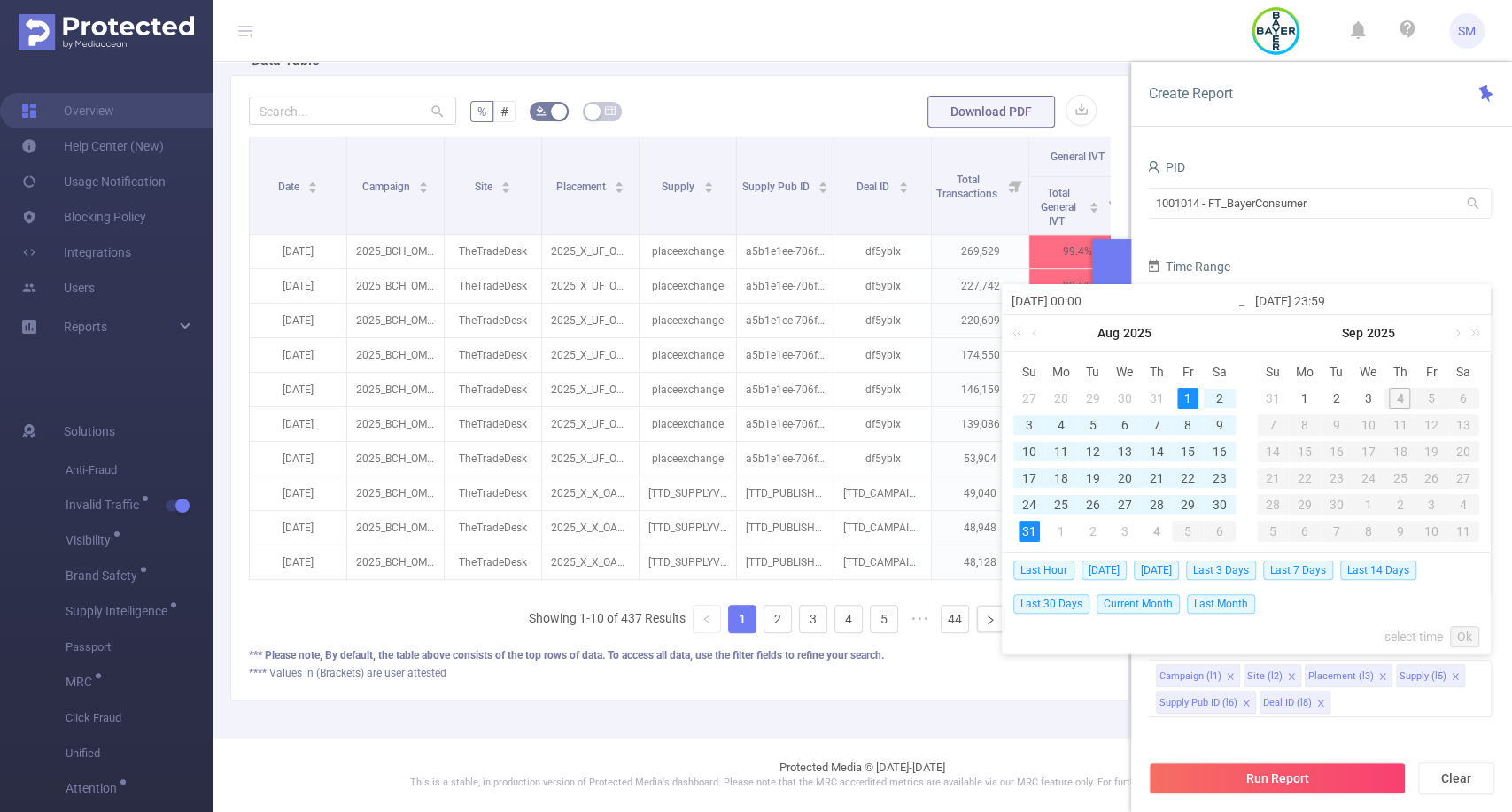
click at [1031, 526] on div "31" at bounding box center [1029, 531] width 22 height 22
type input "[DATE] 00:00"
click at [1180, 395] on div "1" at bounding box center [1187, 398] width 22 height 22
click at [1364, 392] on div "3" at bounding box center [1367, 398] width 22 height 22
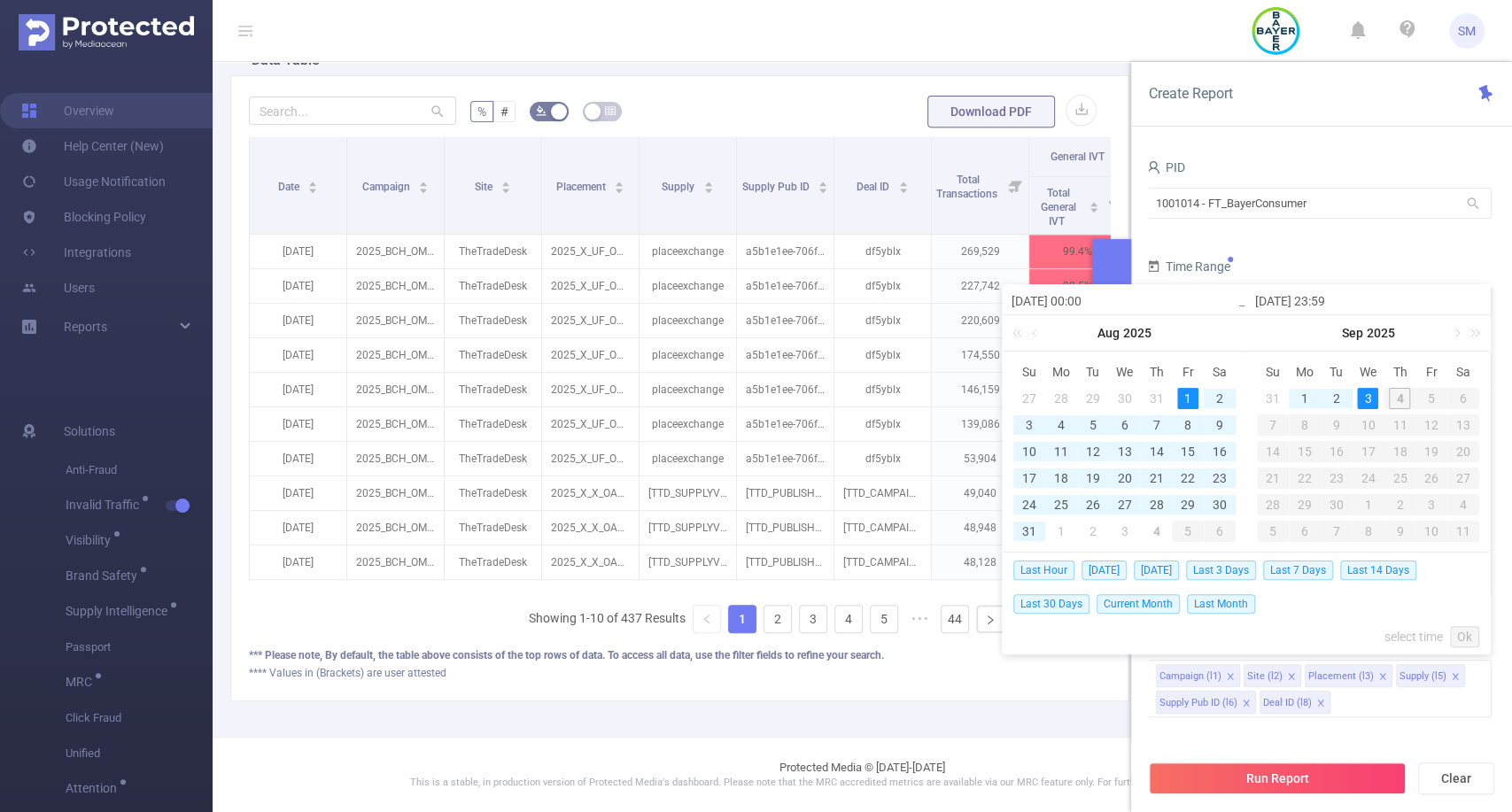
type input "[DATE] 23:59"
click at [1466, 632] on link "Ok" at bounding box center [1464, 637] width 29 height 22
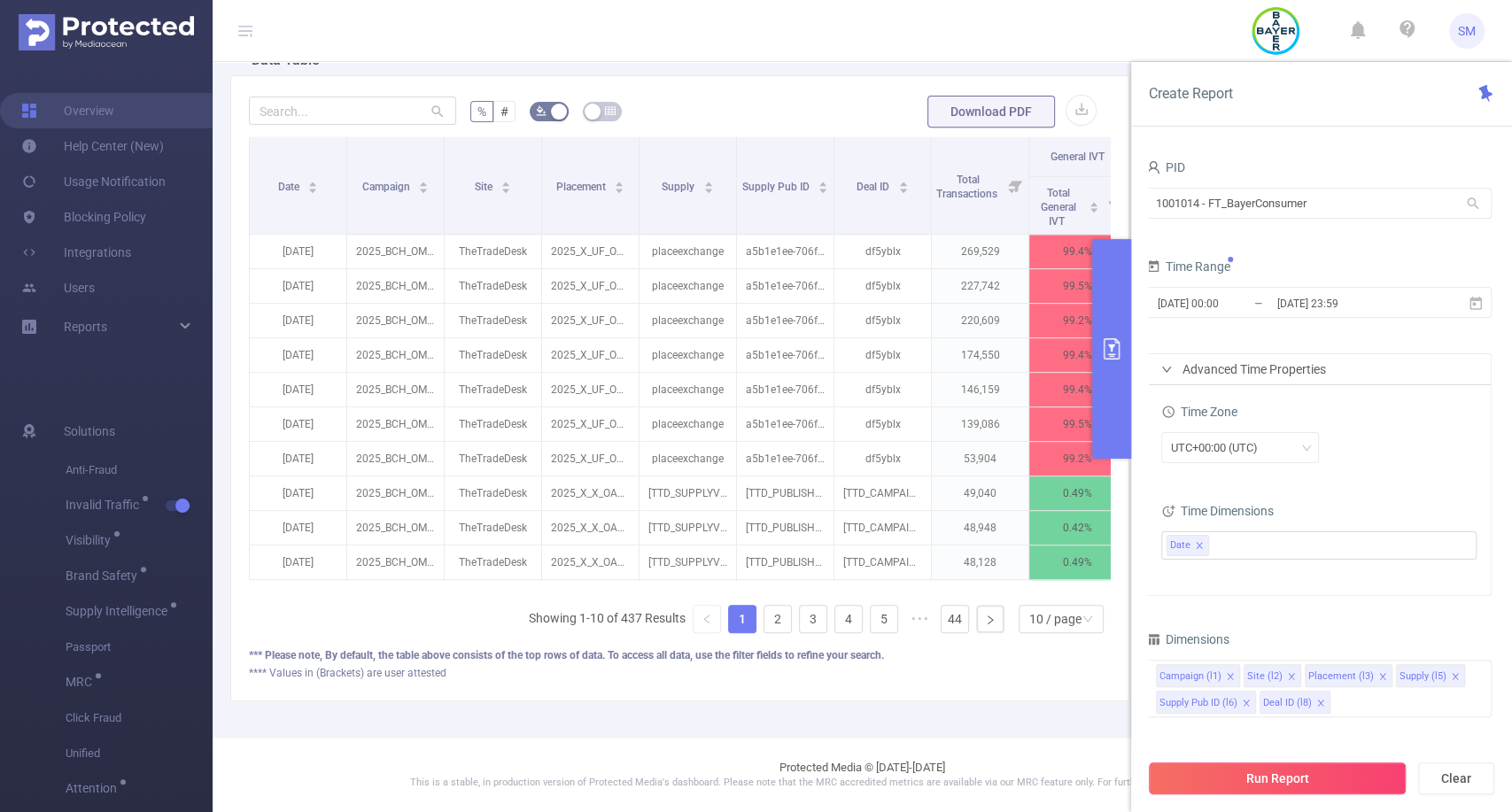
click at [1285, 772] on button "Run Report" at bounding box center [1277, 778] width 257 height 31
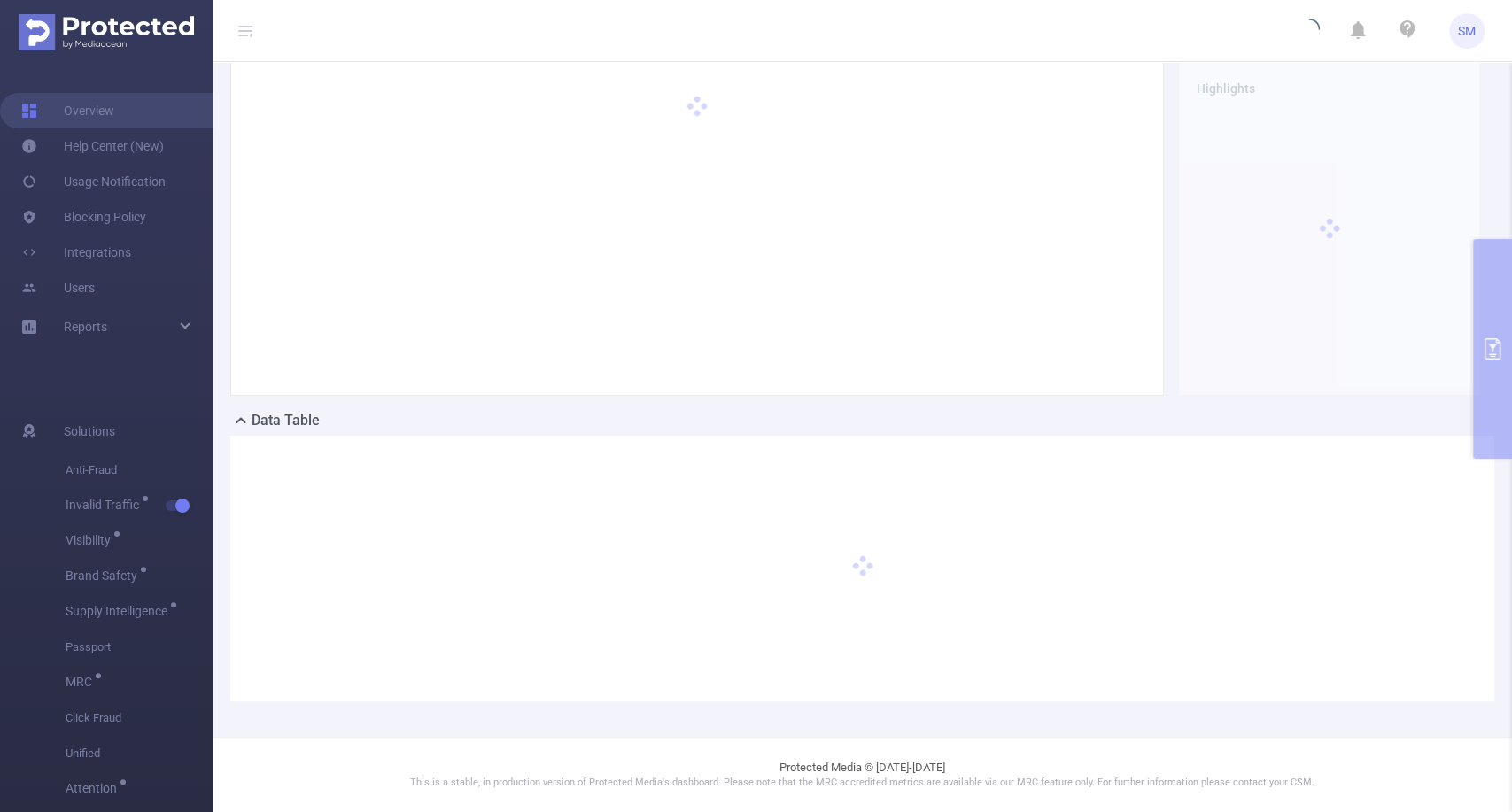
scroll to position [79, 0]
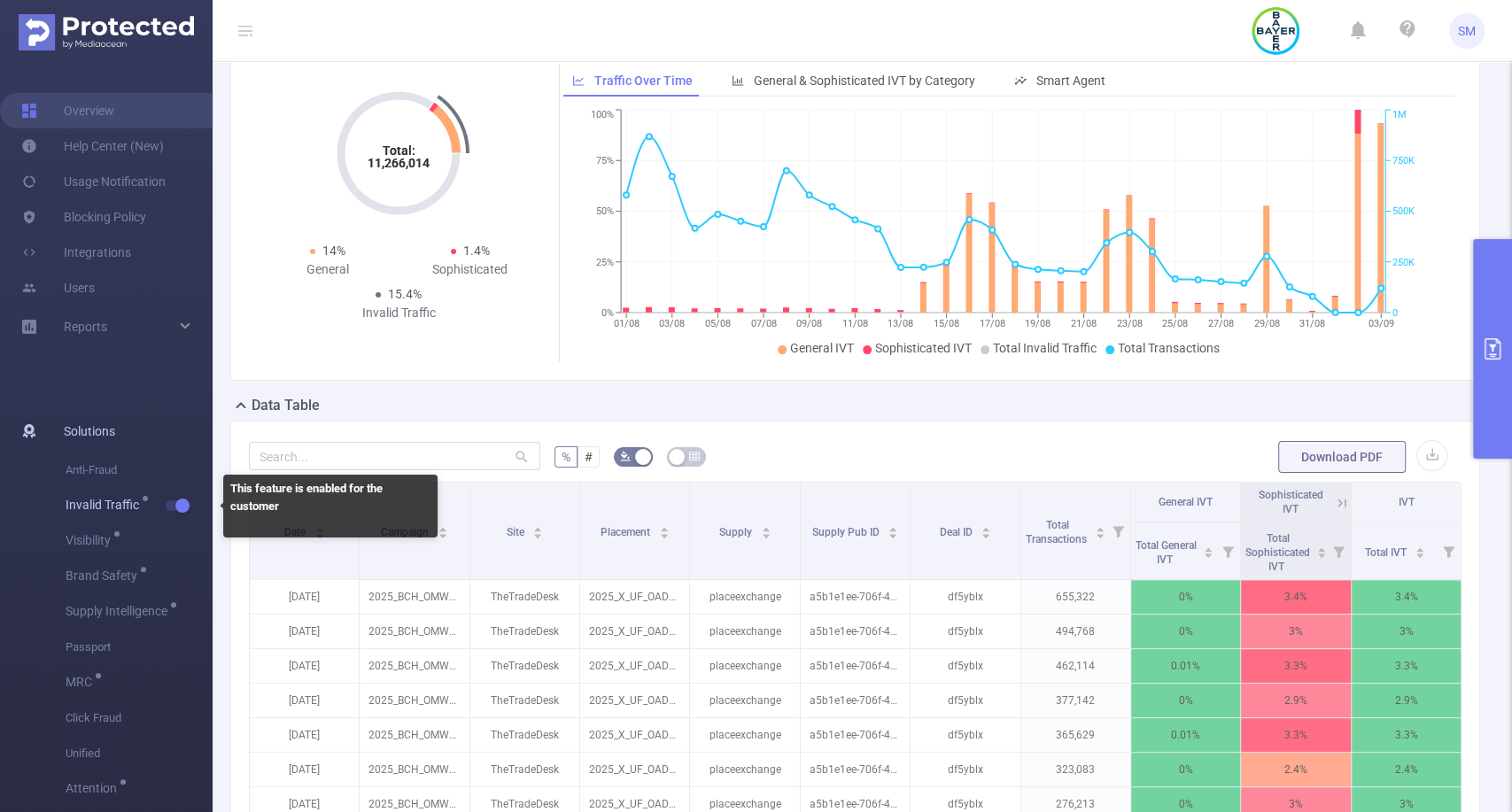
click at [183, 505] on button "button" at bounding box center [178, 505] width 25 height 11
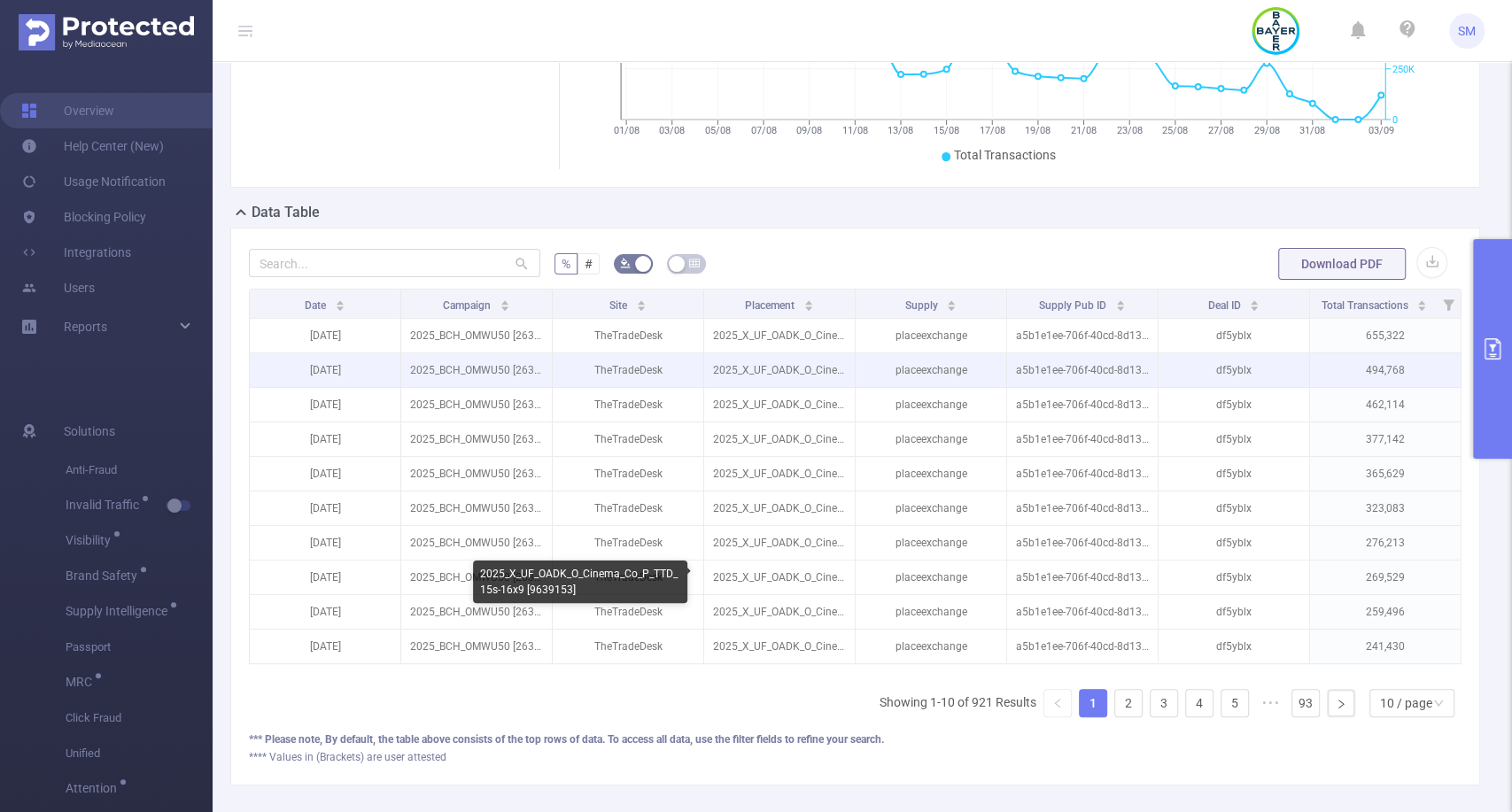
scroll to position [269, 0]
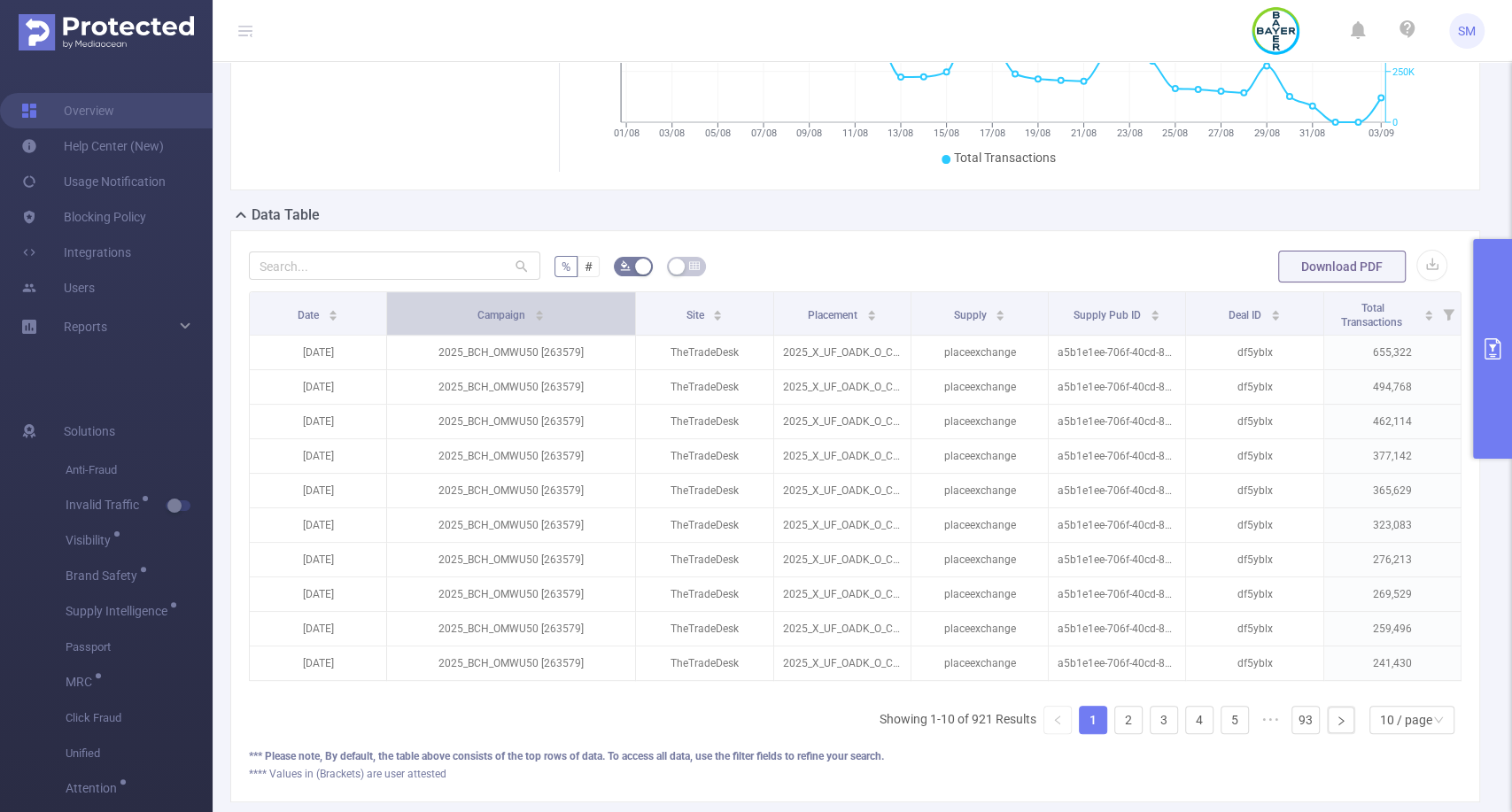
drag, startPoint x: 545, startPoint y: 315, endPoint x: 613, endPoint y: 315, distance: 68.0
click at [613, 315] on th "Campaign" at bounding box center [511, 314] width 249 height 43
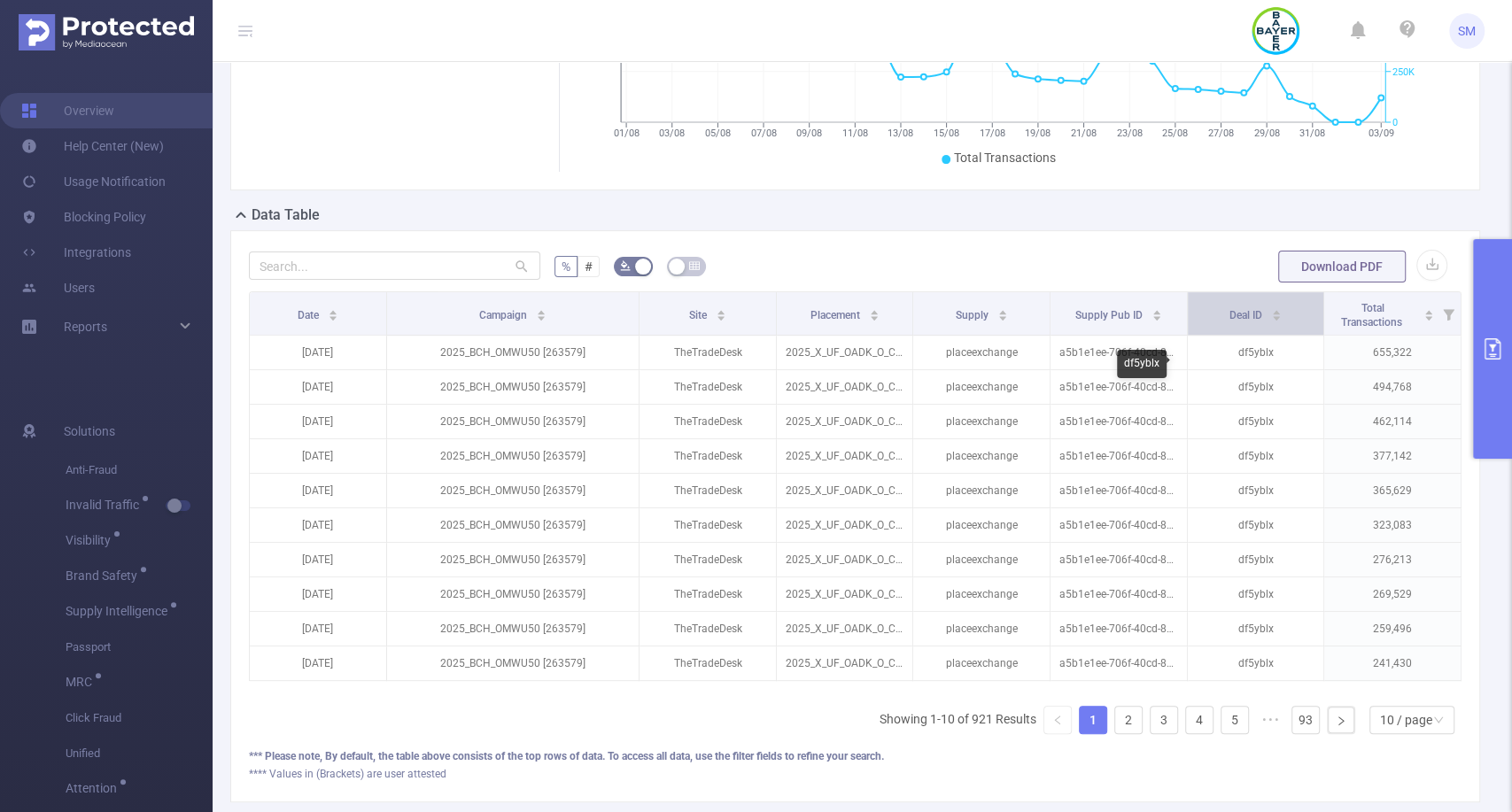
click at [1230, 322] on div "Deal ID" at bounding box center [1256, 314] width 52 height 18
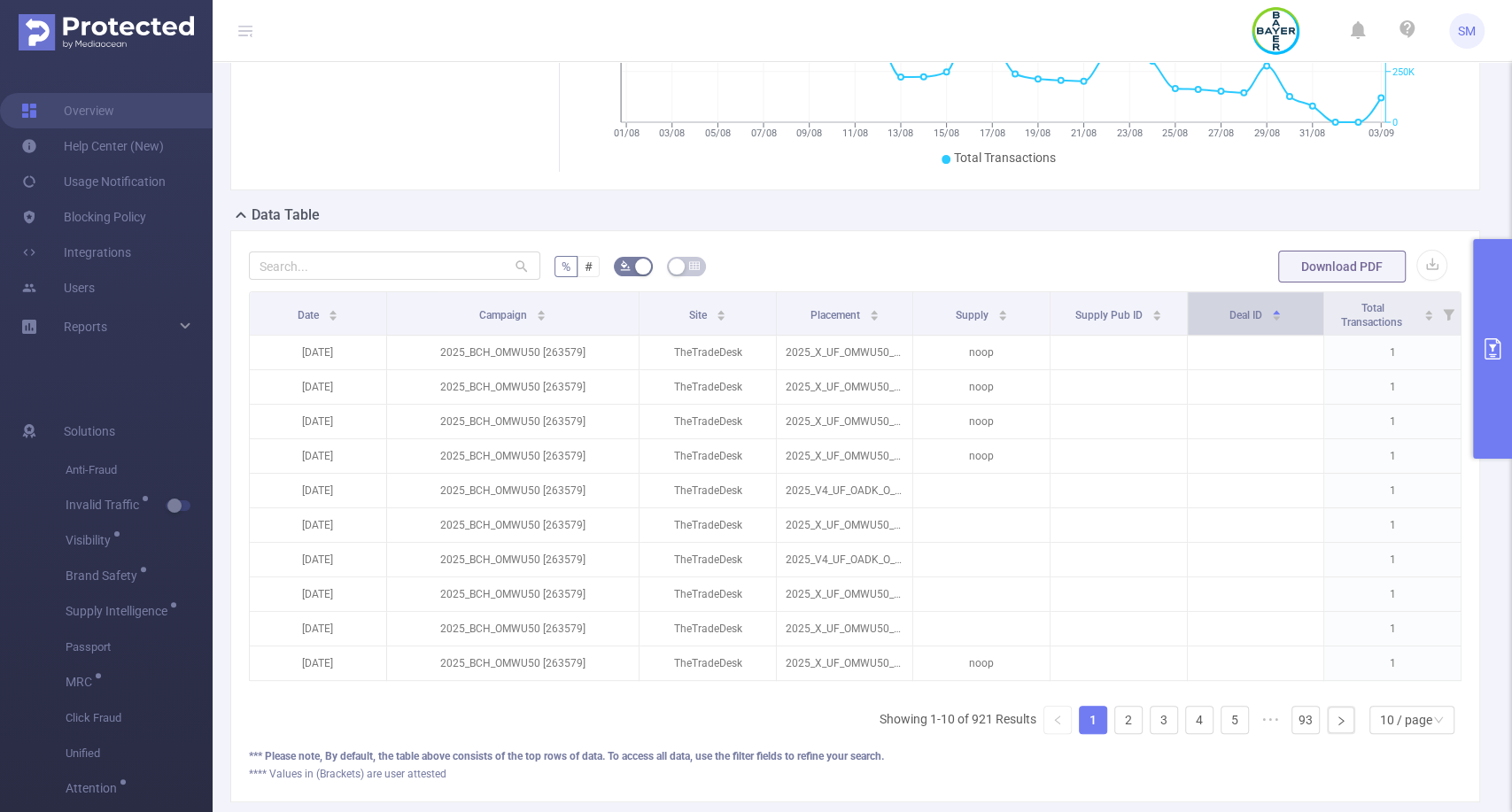
click at [1230, 322] on div "Deal ID" at bounding box center [1256, 314] width 52 height 18
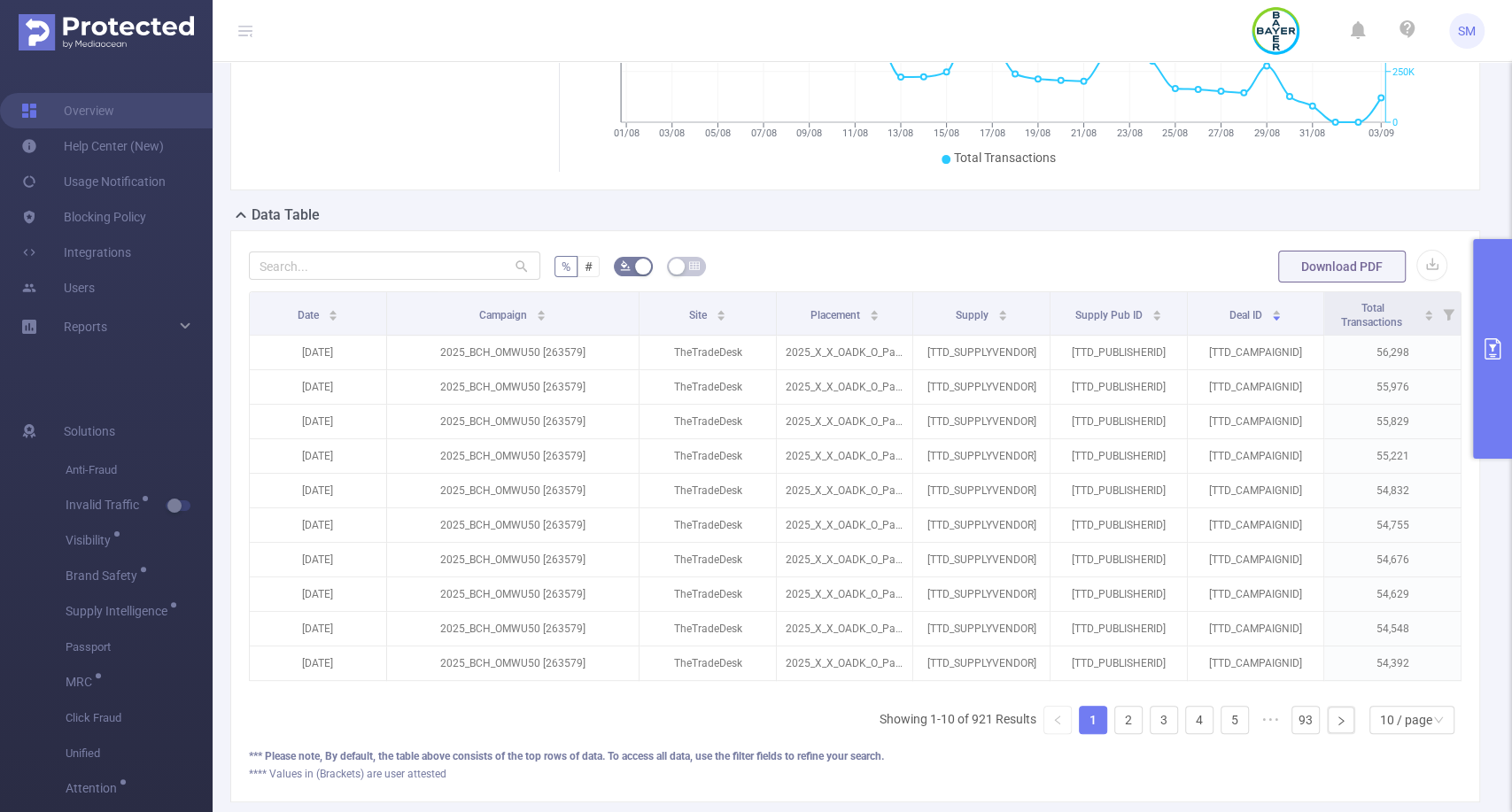
drag, startPoint x: 898, startPoint y: 314, endPoint x: 998, endPoint y: 255, distance: 116.1
click at [998, 255] on div "% # Download PDF Date Campaign Site Placement Supply Supply Pub ID Deal ID Tota…" at bounding box center [854, 516] width 1249 height 572
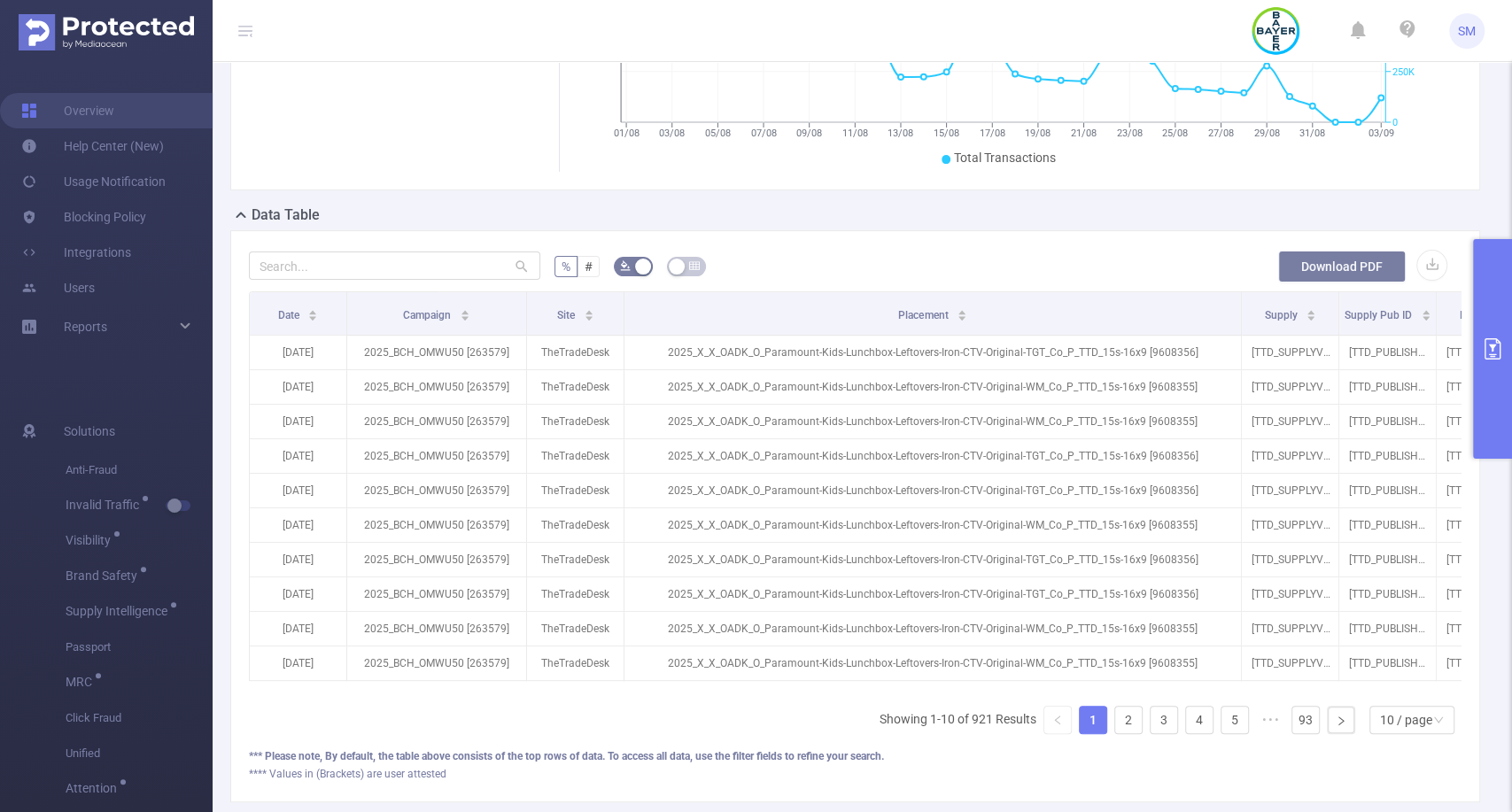
drag, startPoint x: 900, startPoint y: 328, endPoint x: 1275, endPoint y: 267, distance: 379.9
click at [1275, 267] on div "% # Download PDF Date Campaign Site Placement Supply Supply Pub ID Deal ID Tota…" at bounding box center [855, 515] width 1212 height 533
click at [1336, 726] on icon "icon: right" at bounding box center [1341, 720] width 11 height 11
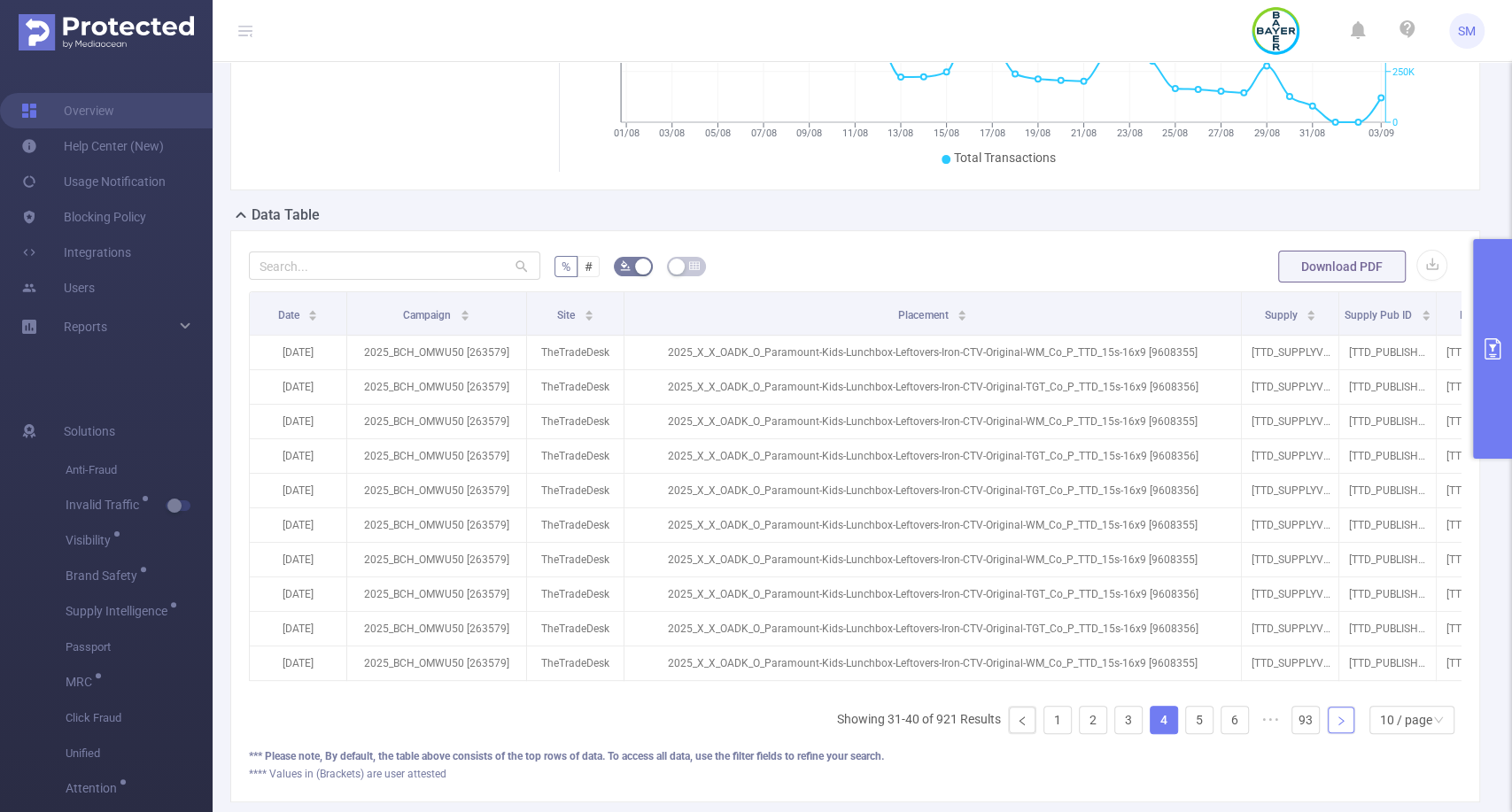
click at [1336, 726] on icon "icon: right" at bounding box center [1341, 720] width 11 height 11
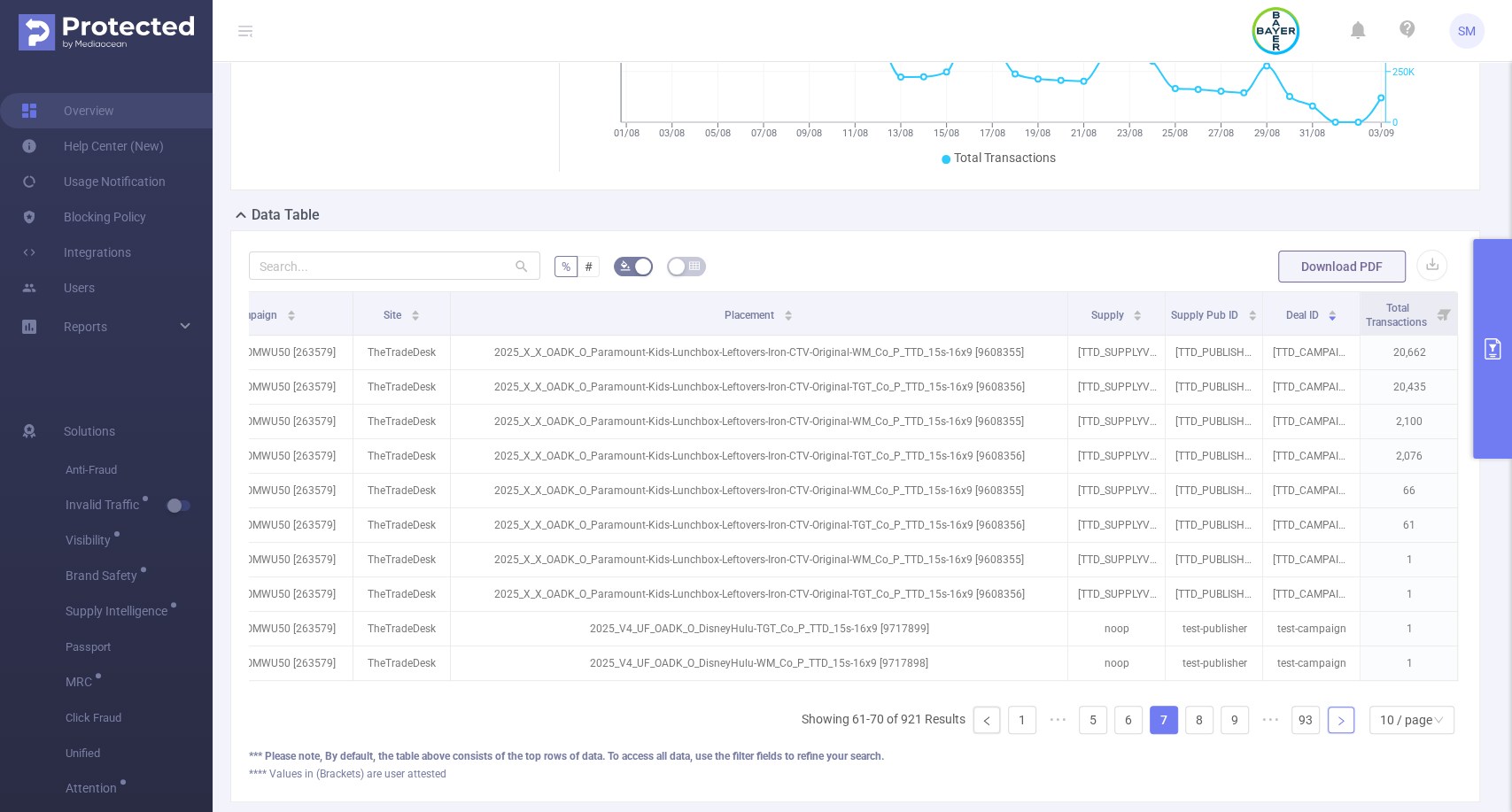
scroll to position [0, 189]
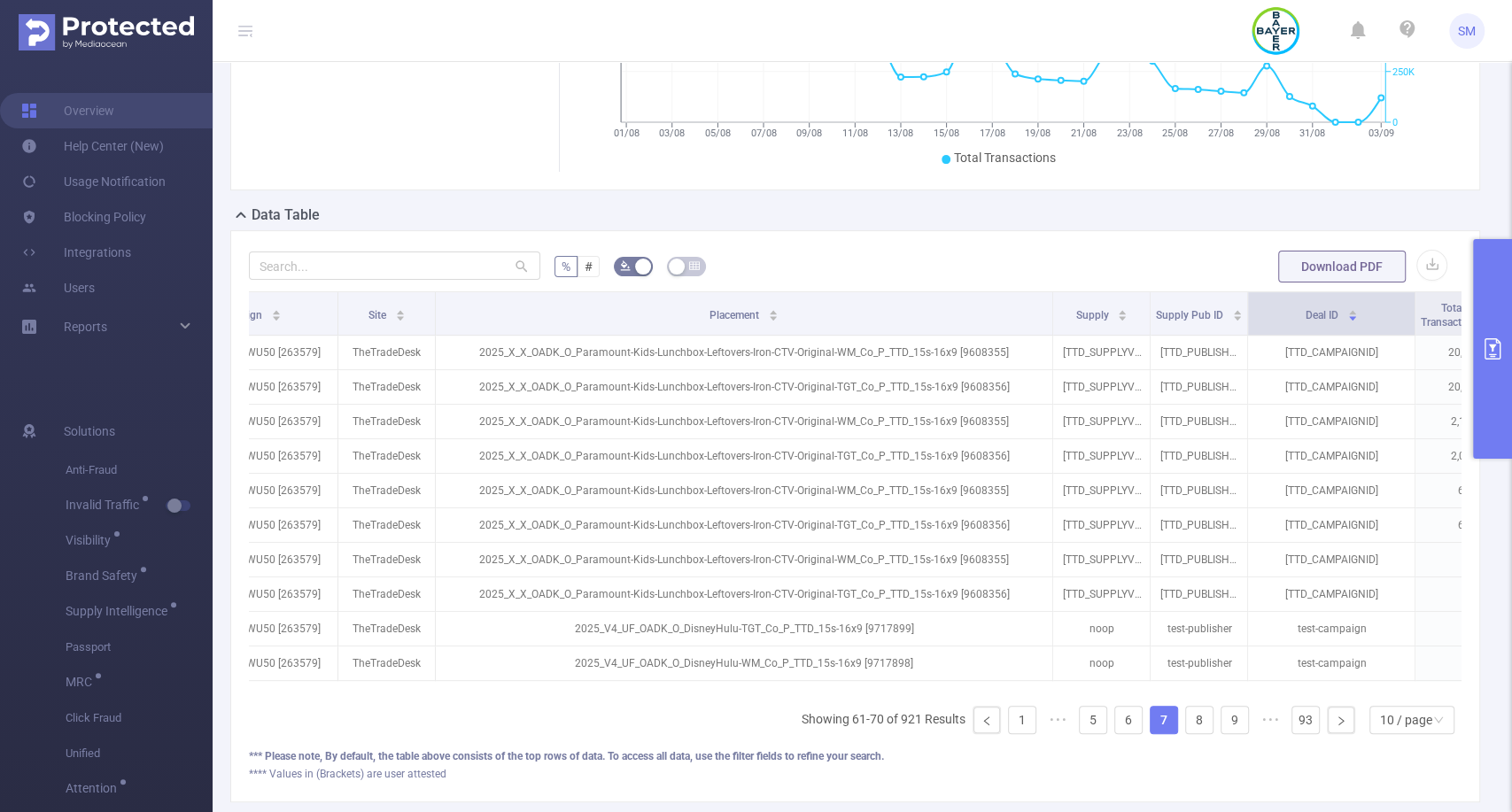
drag, startPoint x: 1343, startPoint y: 320, endPoint x: 1412, endPoint y: 311, distance: 69.6
click at [1412, 311] on span at bounding box center [1414, 313] width 9 height 42
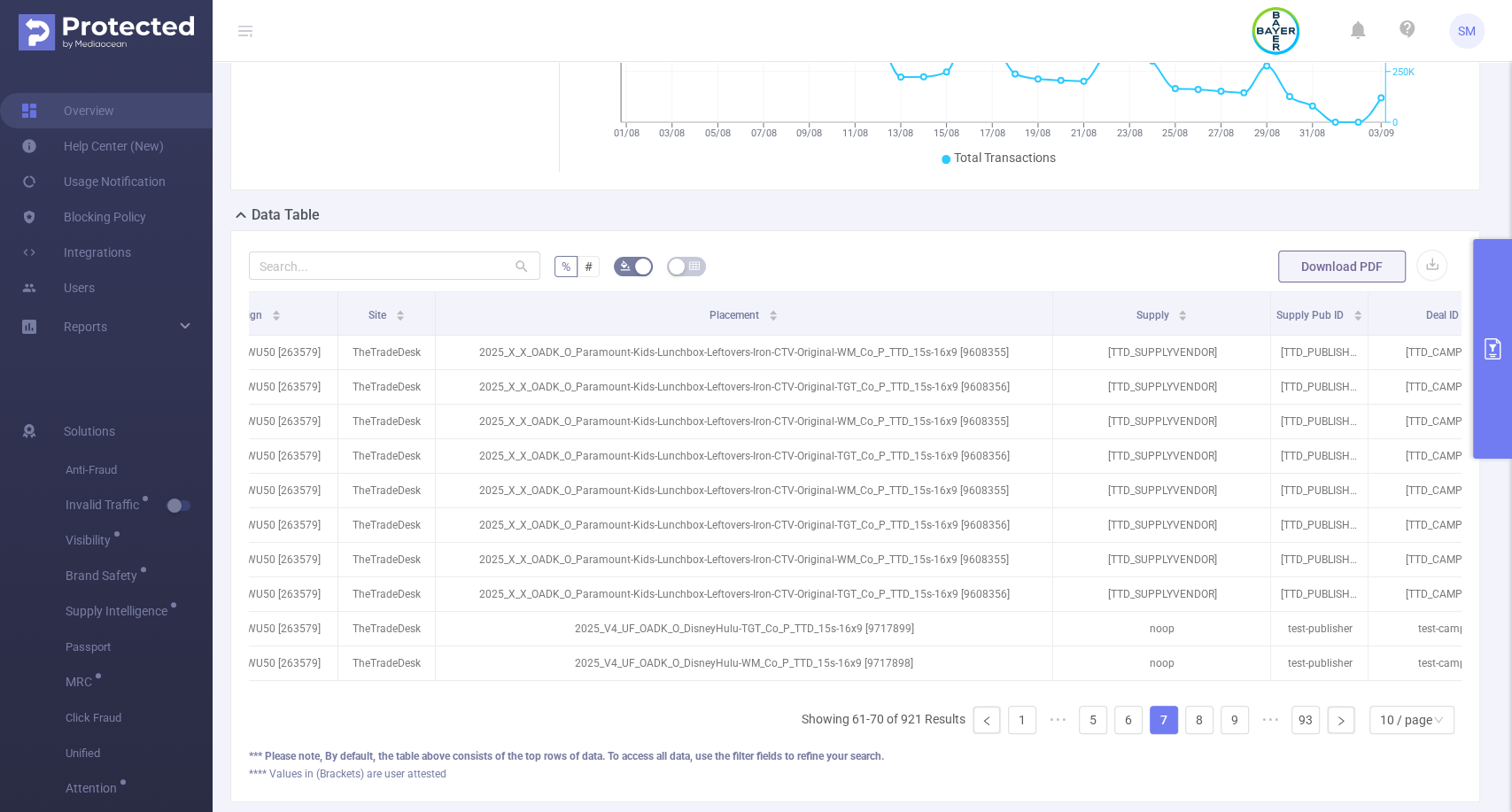
drag, startPoint x: 1144, startPoint y: 315, endPoint x: 1265, endPoint y: 302, distance: 121.7
click at [1265, 302] on div "% # Download PDF Date Campaign Site Placement Supply Supply Pub ID Deal ID Tota…" at bounding box center [855, 515] width 1212 height 533
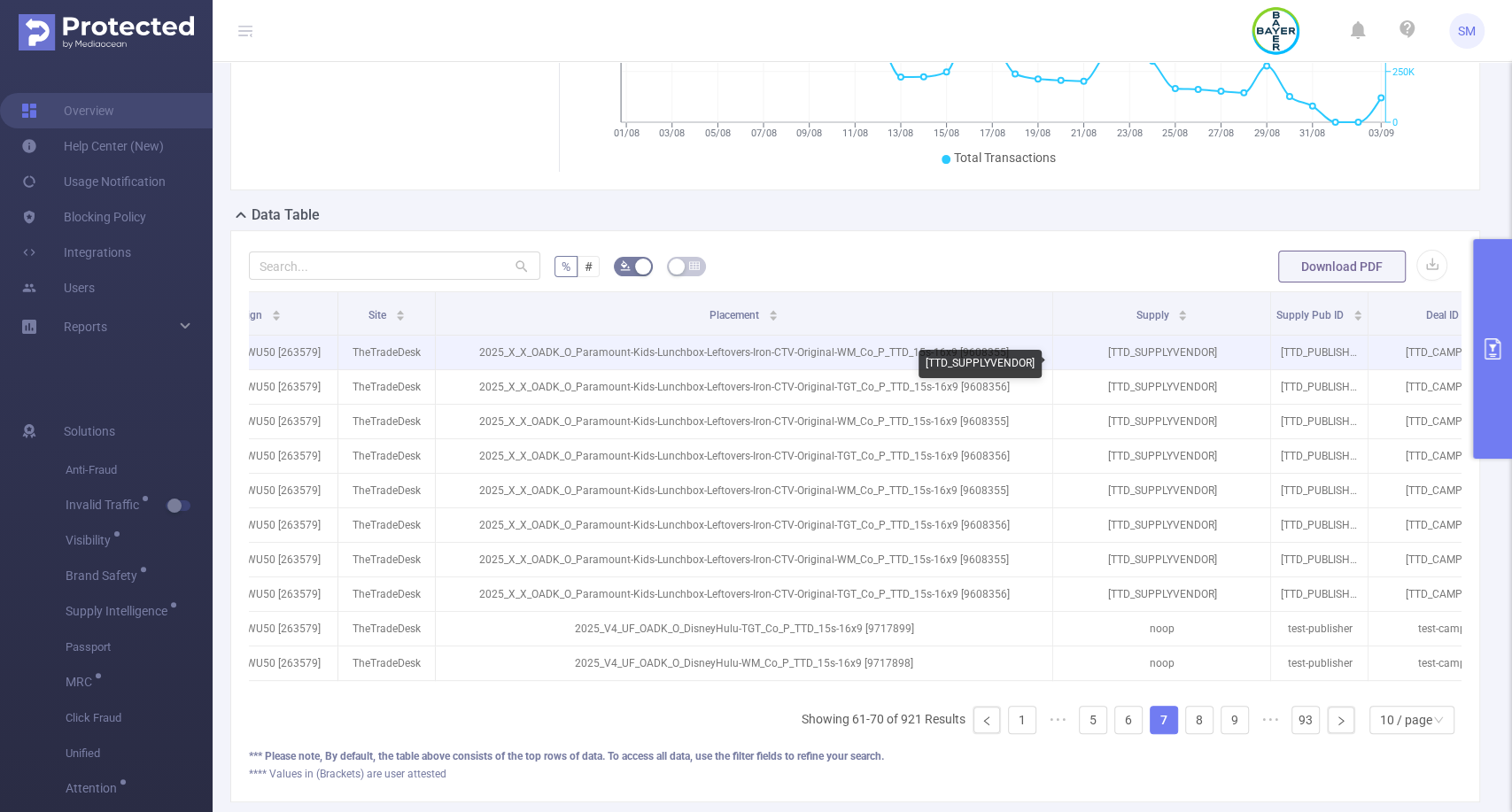
click at [1228, 363] on p "[TTD_SUPPLYVENDOR]" at bounding box center [1161, 352] width 217 height 33
drag, startPoint x: 1211, startPoint y: 366, endPoint x: 1112, endPoint y: 365, distance: 99.0
click at [1112, 365] on p "[TTD_SUPPLYVENDOR]" at bounding box center [1161, 352] width 217 height 33
copy p "TTD_SUPPLYVENDOR"
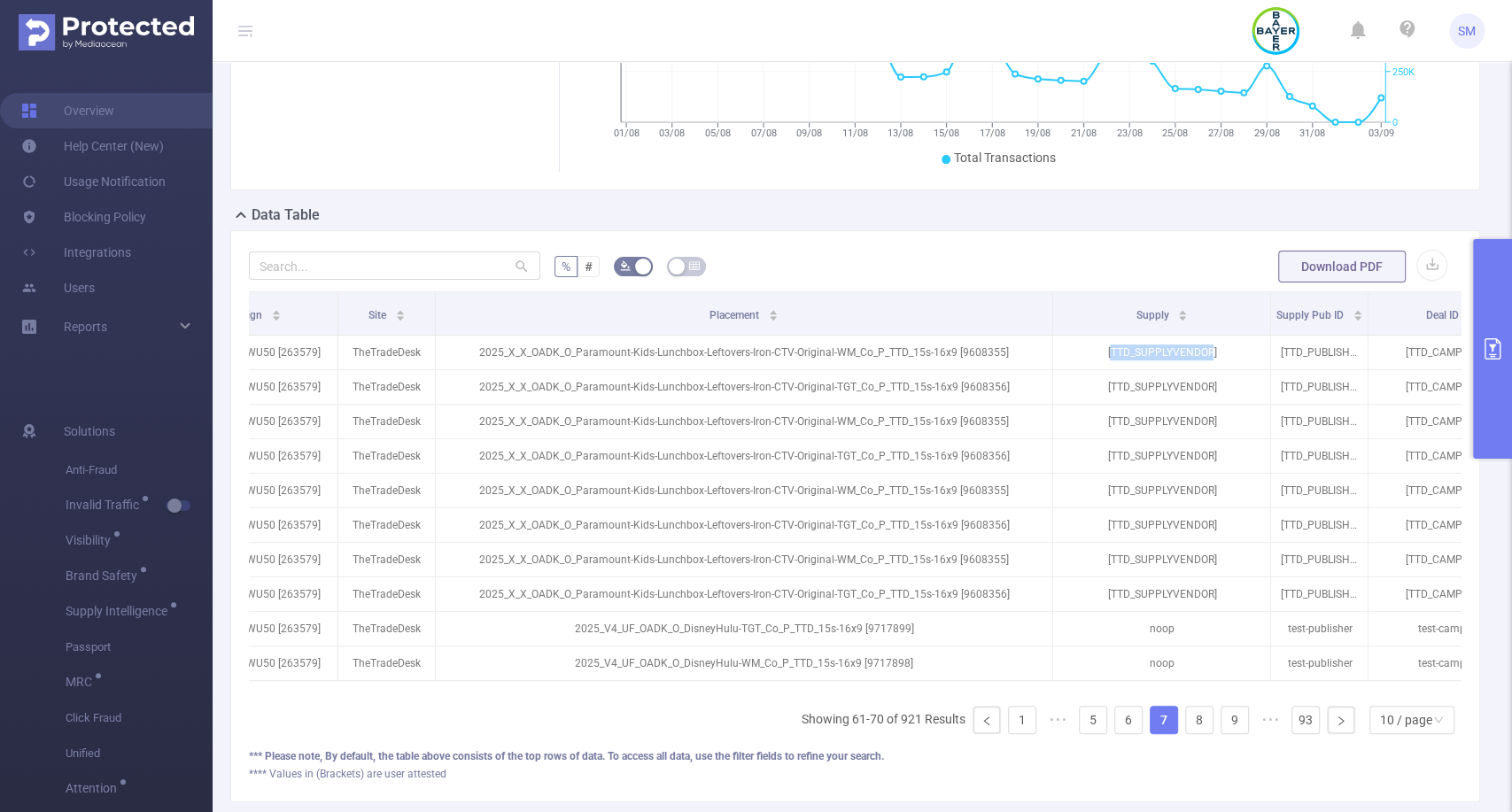
click at [1495, 336] on button "primary" at bounding box center [1491, 349] width 39 height 219
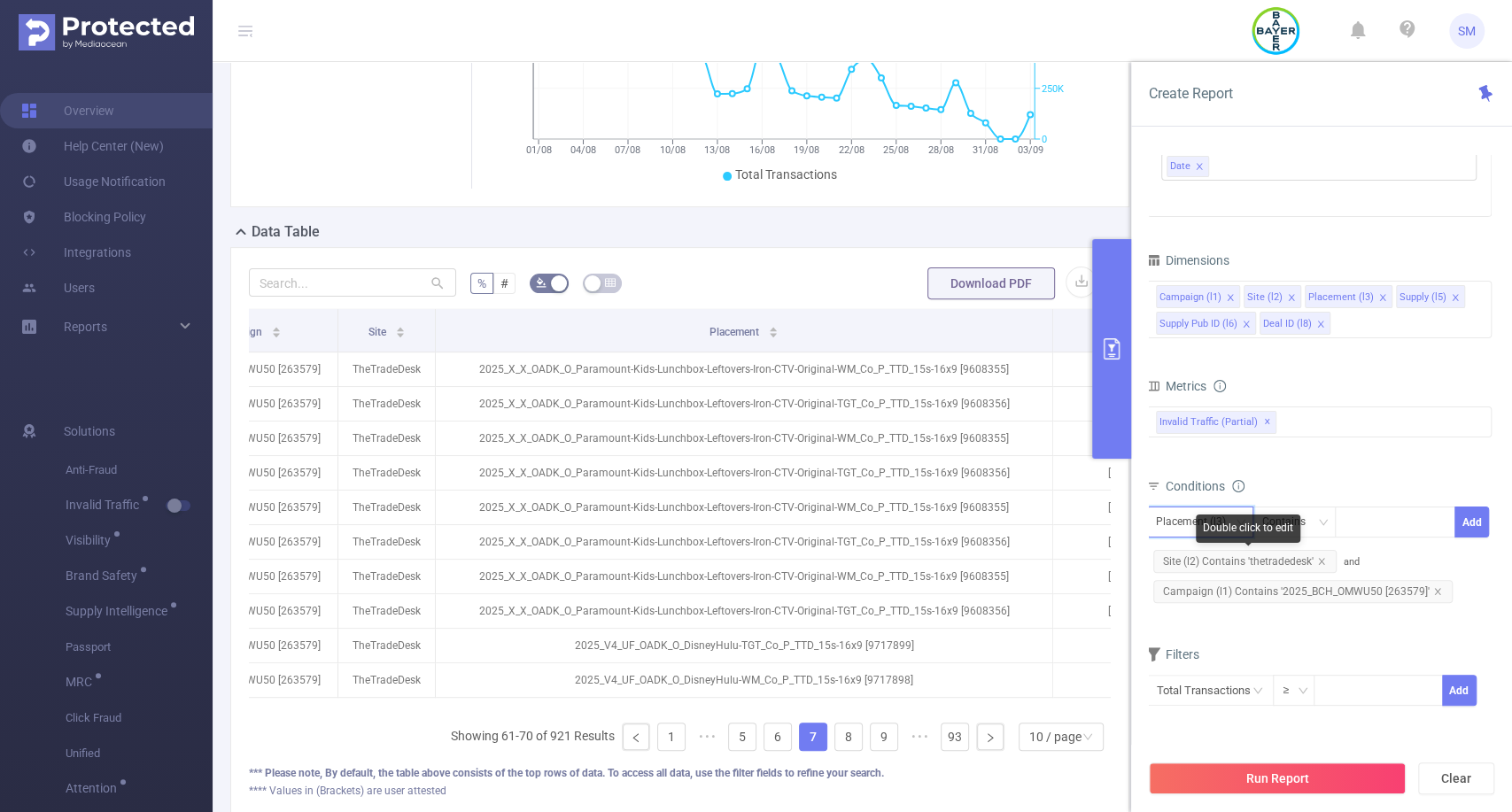
click at [1178, 522] on div "Placement (l3)" at bounding box center [1197, 522] width 83 height 29
click at [1208, 636] on li "Supply (l5)" at bounding box center [1204, 643] width 119 height 29
click at [1375, 514] on div at bounding box center [1394, 522] width 102 height 29
paste input "TTD_SUPPLYVENDOR"
type input "TTD_SUPPLYVENDOR"
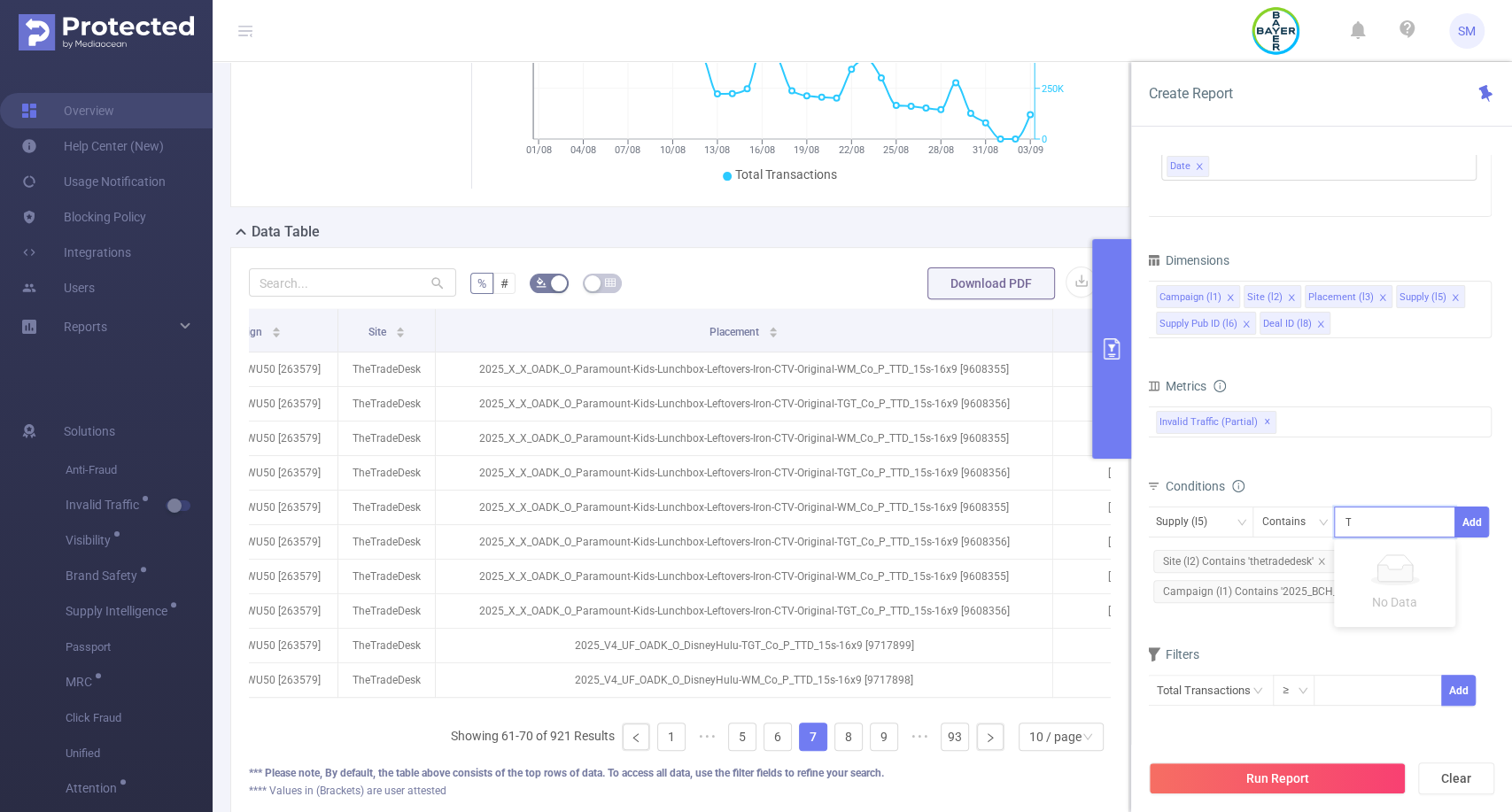
scroll to position [0, 3]
click at [1401, 553] on li "TTD_SUPPLYVENDOR" at bounding box center [1413, 558] width 158 height 29
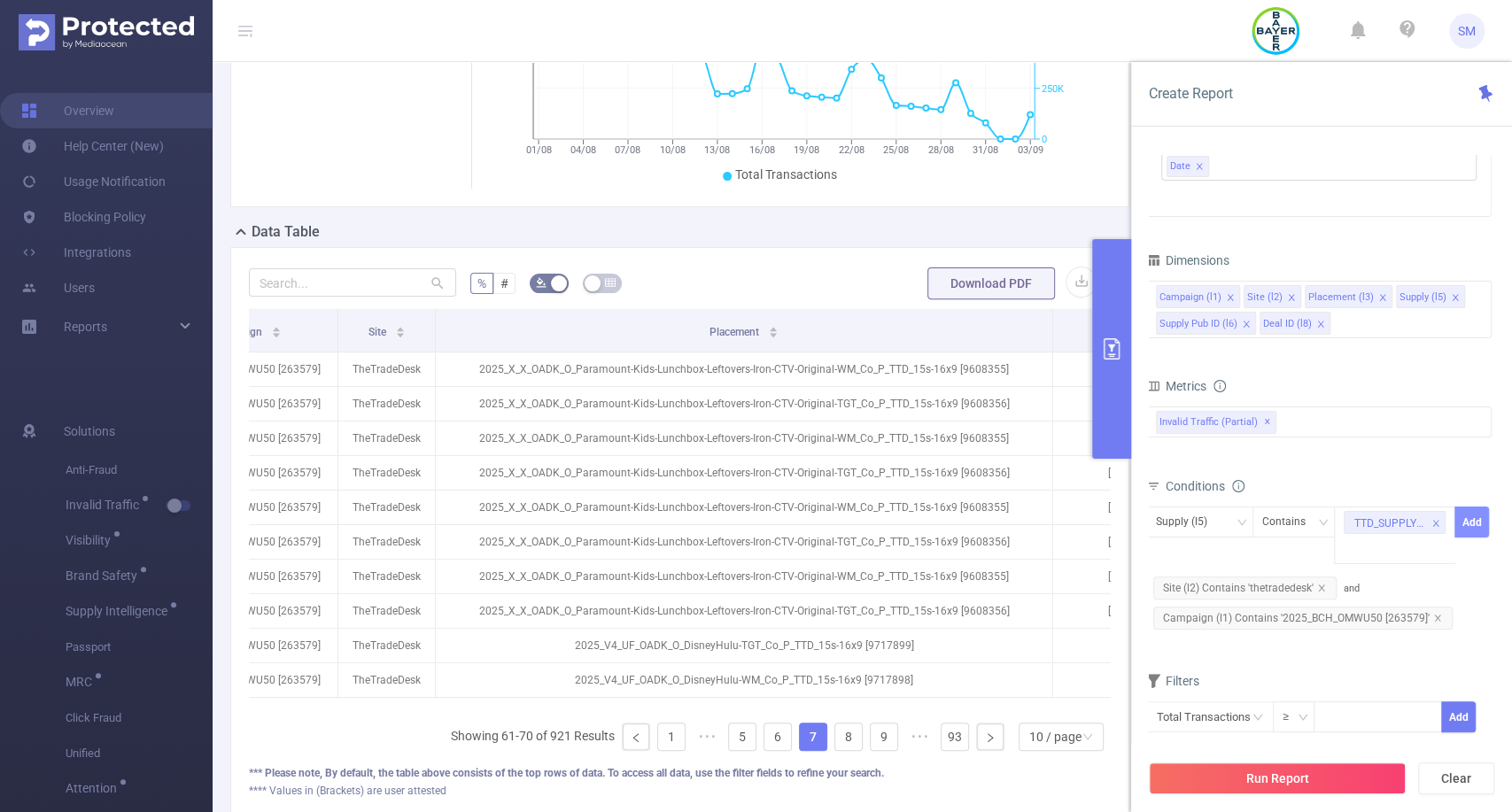
click at [1470, 518] on button "Add" at bounding box center [1472, 522] width 34 height 31
click at [1311, 776] on button "Run Report" at bounding box center [1277, 778] width 257 height 31
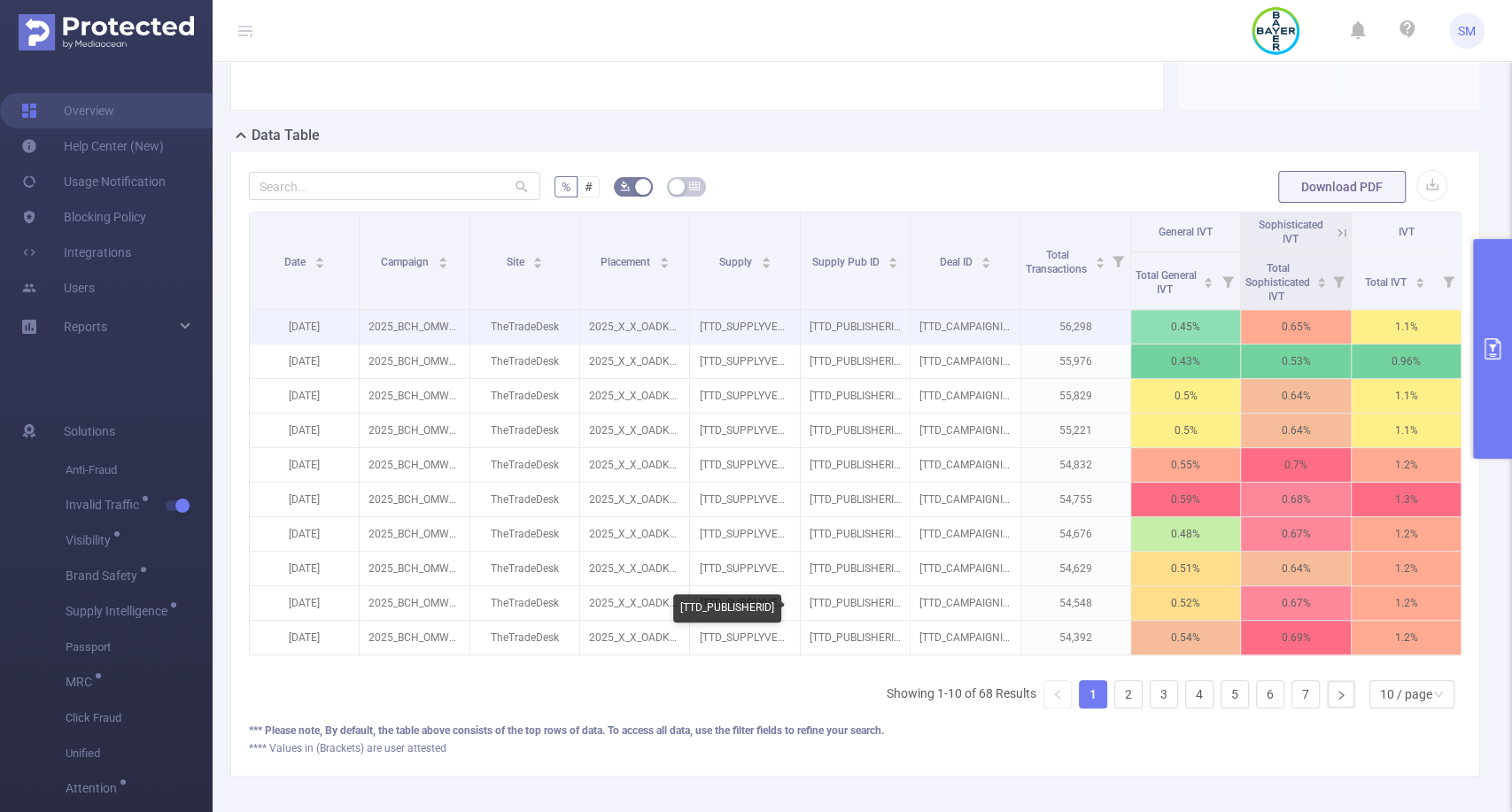
scroll to position [361, 0]
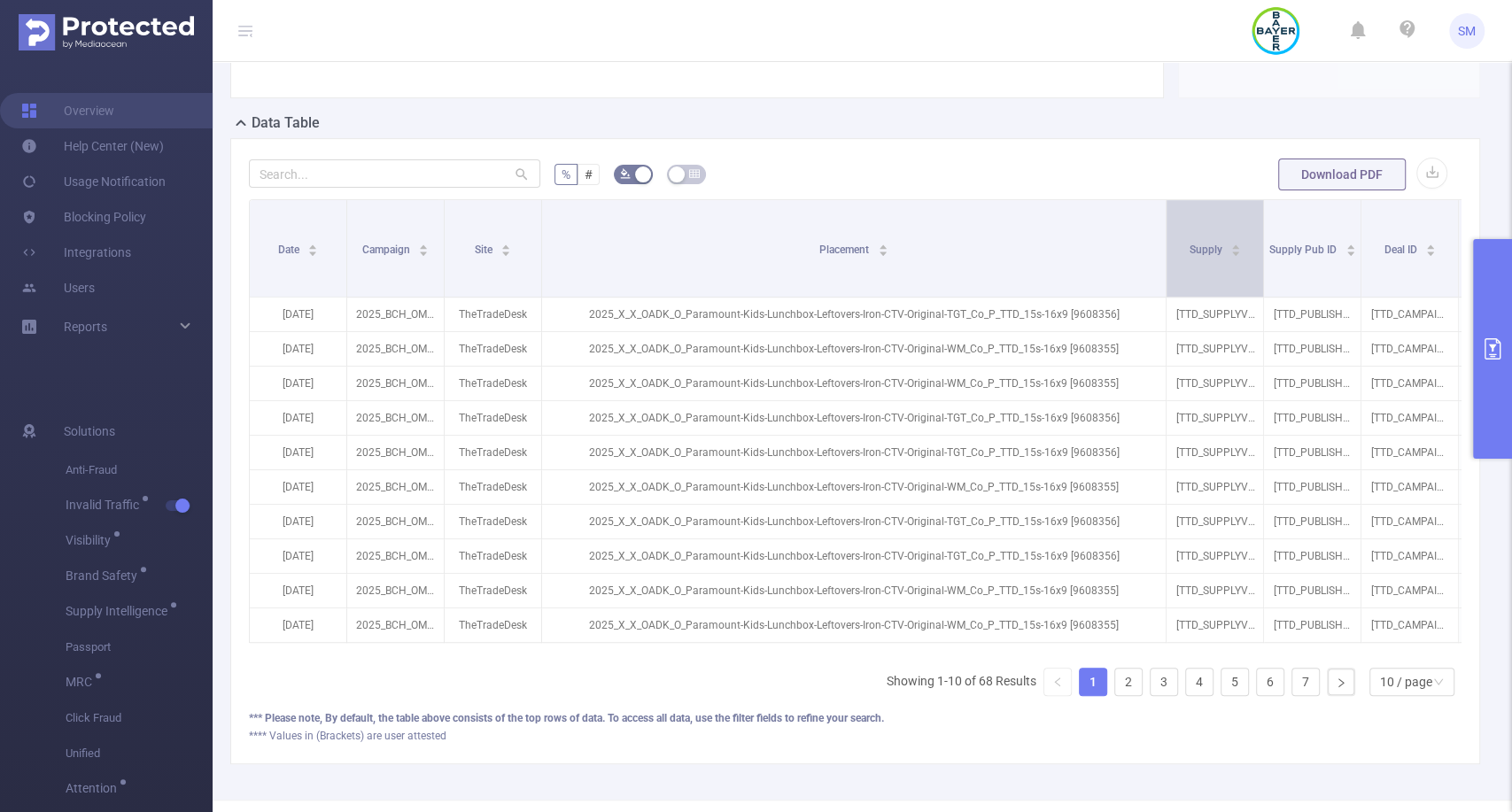
drag, startPoint x: 682, startPoint y: 243, endPoint x: 1175, endPoint y: 236, distance: 493.0
click at [1175, 236] on tr "Date Campaign Site Placement Supply Supply Pub ID Deal ID Total Transactions Ge…" at bounding box center [1049, 220] width 1598 height 40
click at [1416, 189] on button "button" at bounding box center [1431, 173] width 31 height 31
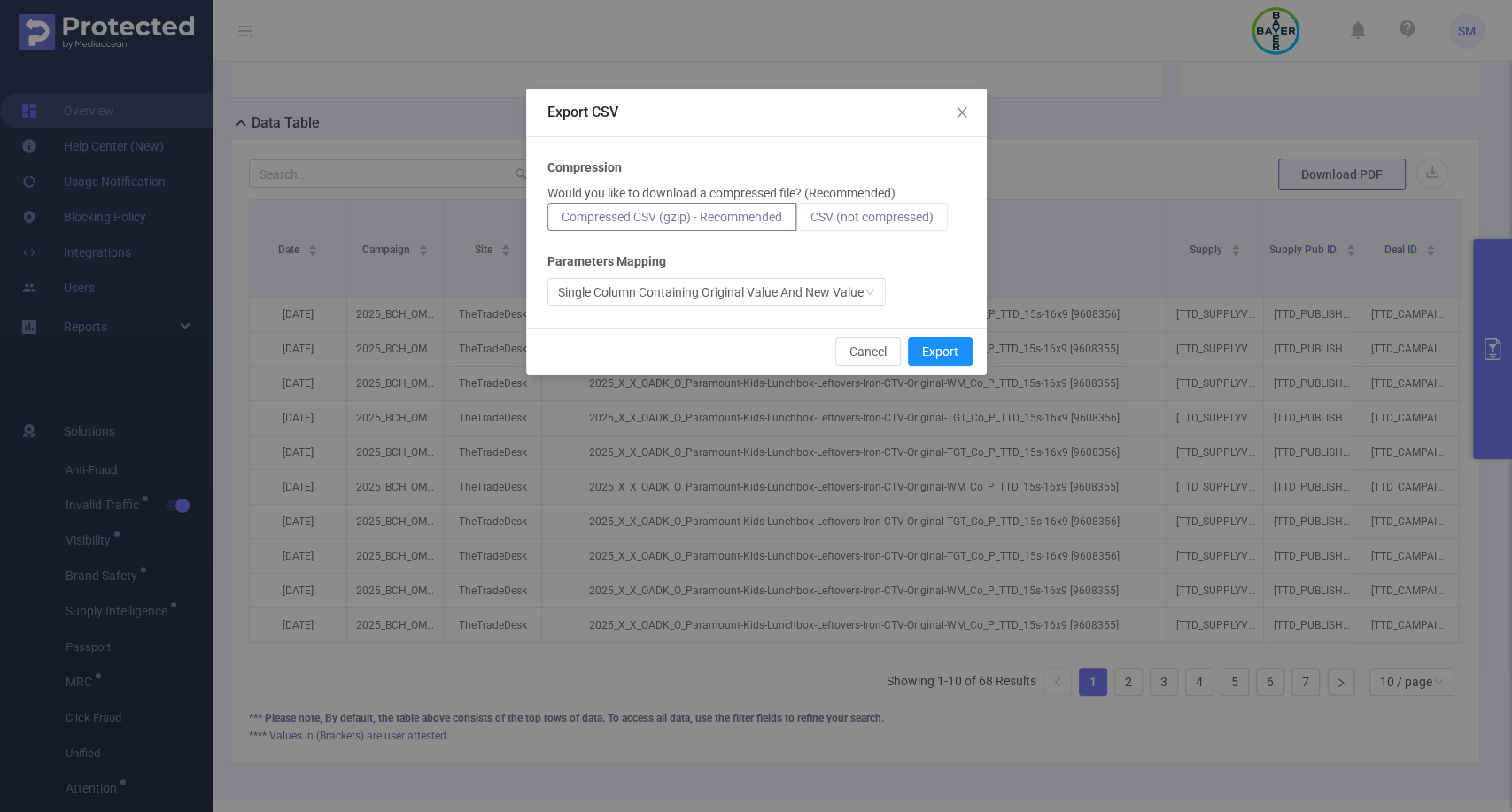
click at [879, 219] on span "CSV (not compressed)" at bounding box center [872, 217] width 123 height 14
click at [810, 221] on input "CSV (not compressed)" at bounding box center [810, 221] width 0 height 0
click at [944, 352] on button "Export" at bounding box center [940, 352] width 65 height 29
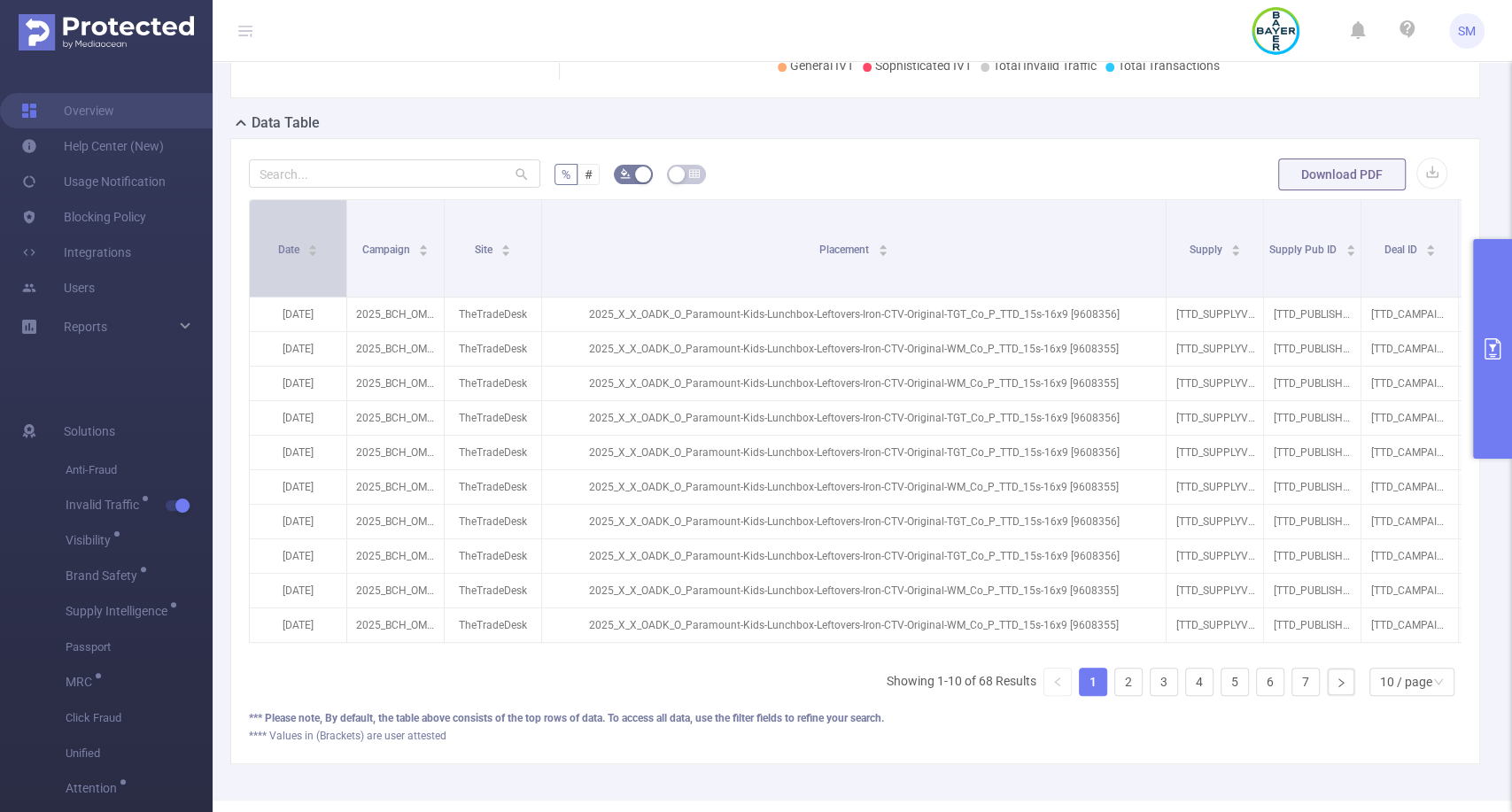
click at [278, 257] on div "Date" at bounding box center [298, 248] width 40 height 18
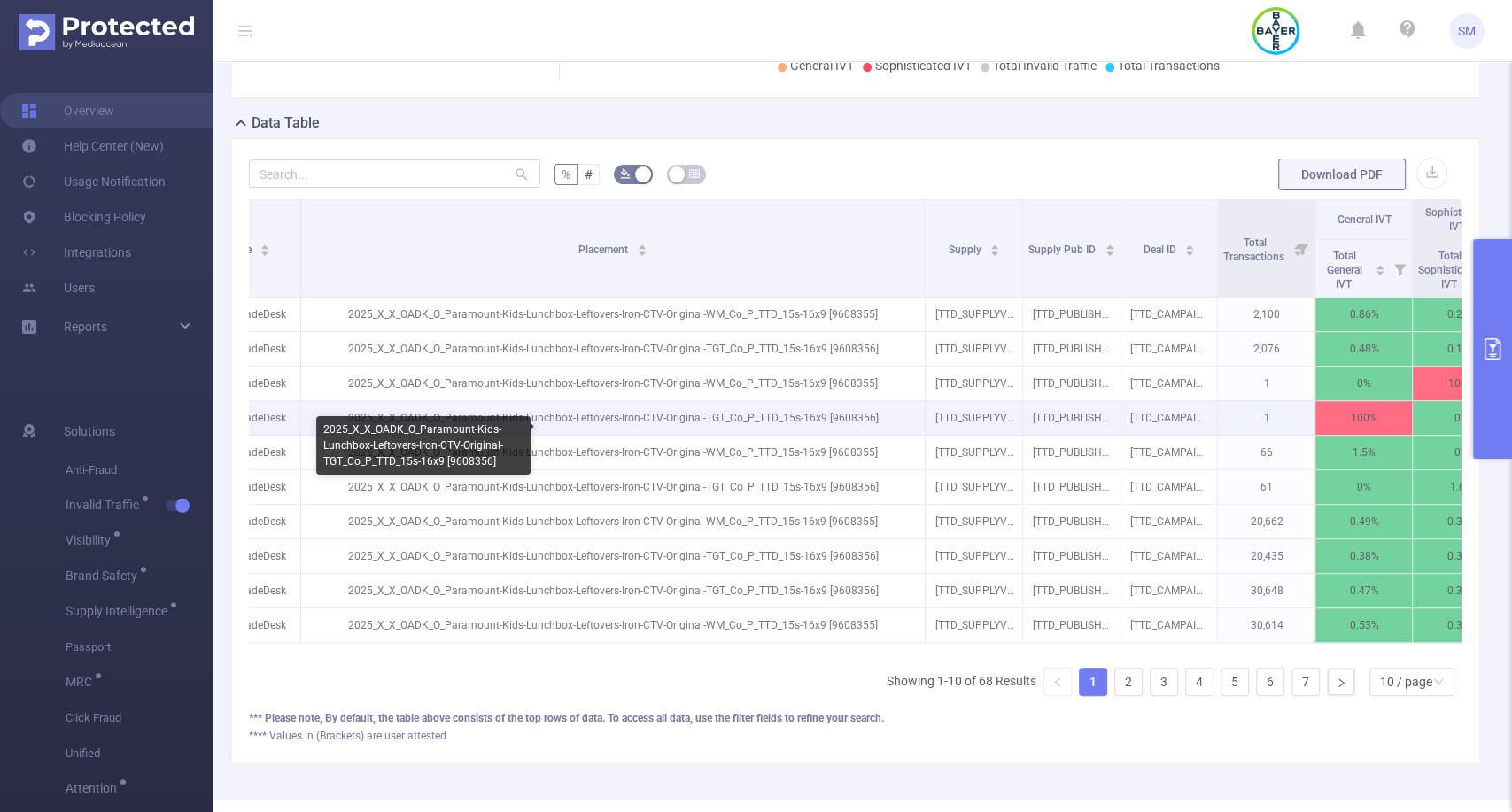
scroll to position [0, 0]
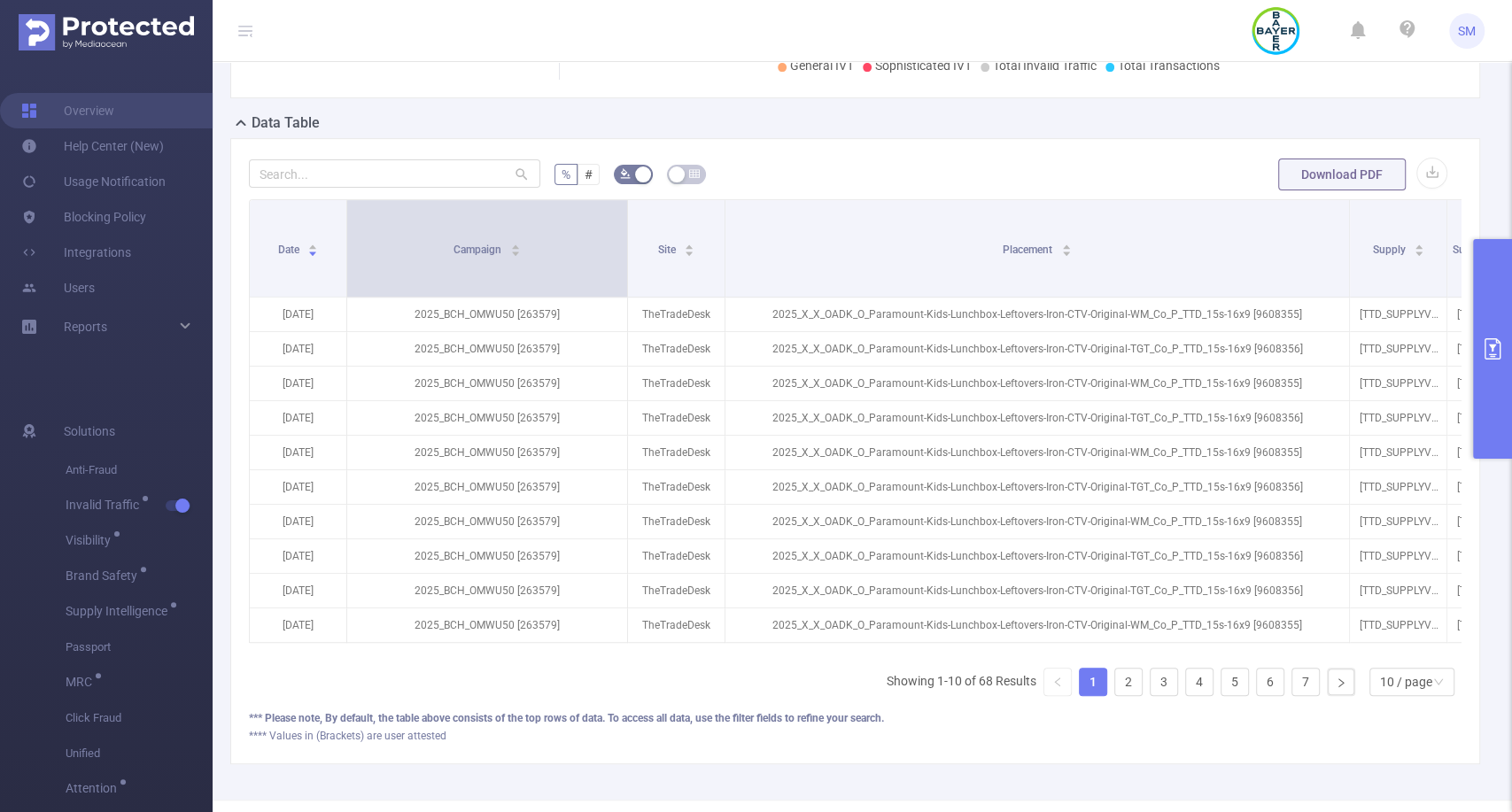
drag, startPoint x: 441, startPoint y: 239, endPoint x: 623, endPoint y: 257, distance: 182.9
click at [623, 257] on span at bounding box center [627, 248] width 9 height 96
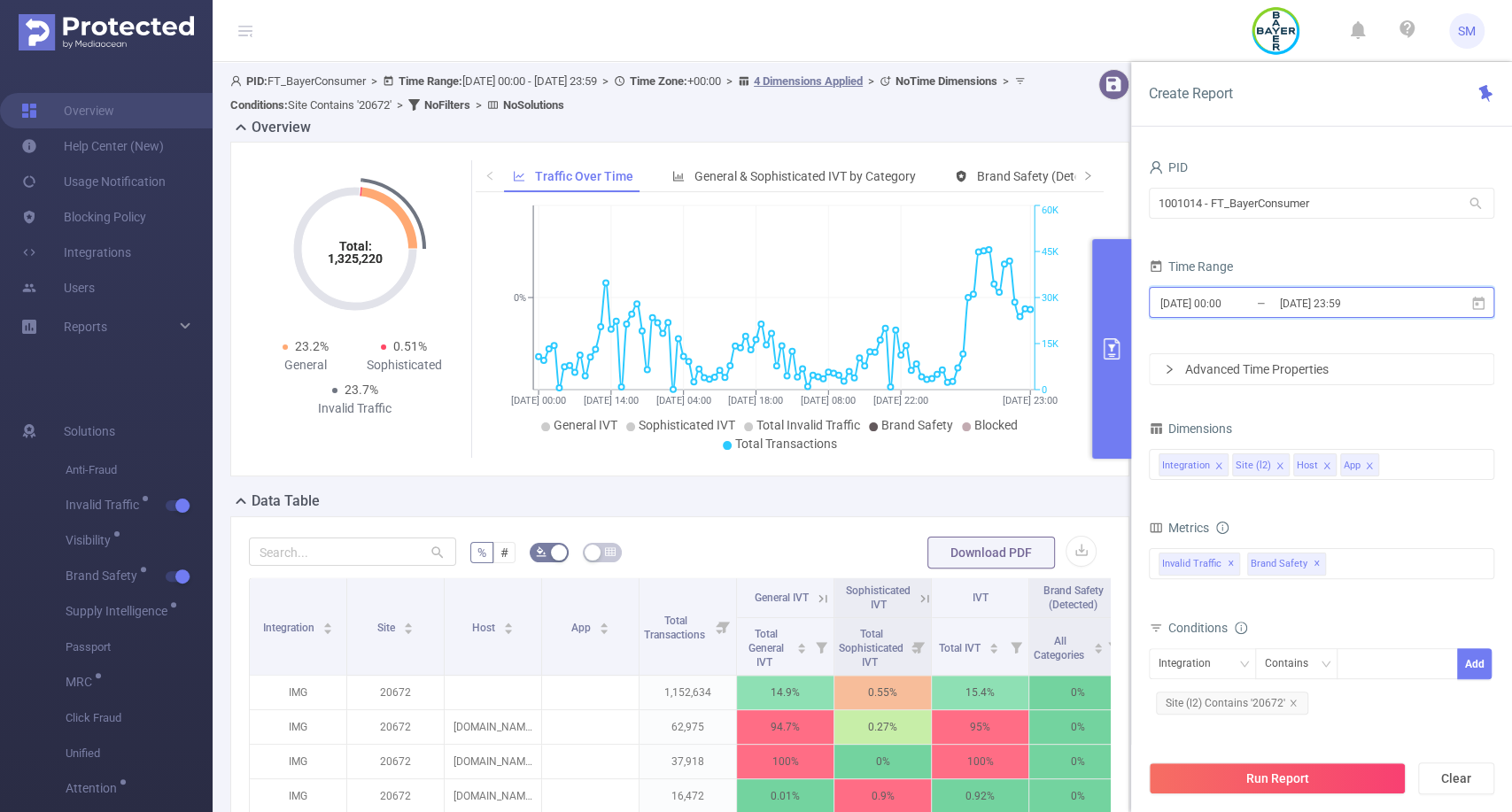
click at [1475, 302] on icon at bounding box center [1478, 302] width 13 height 13
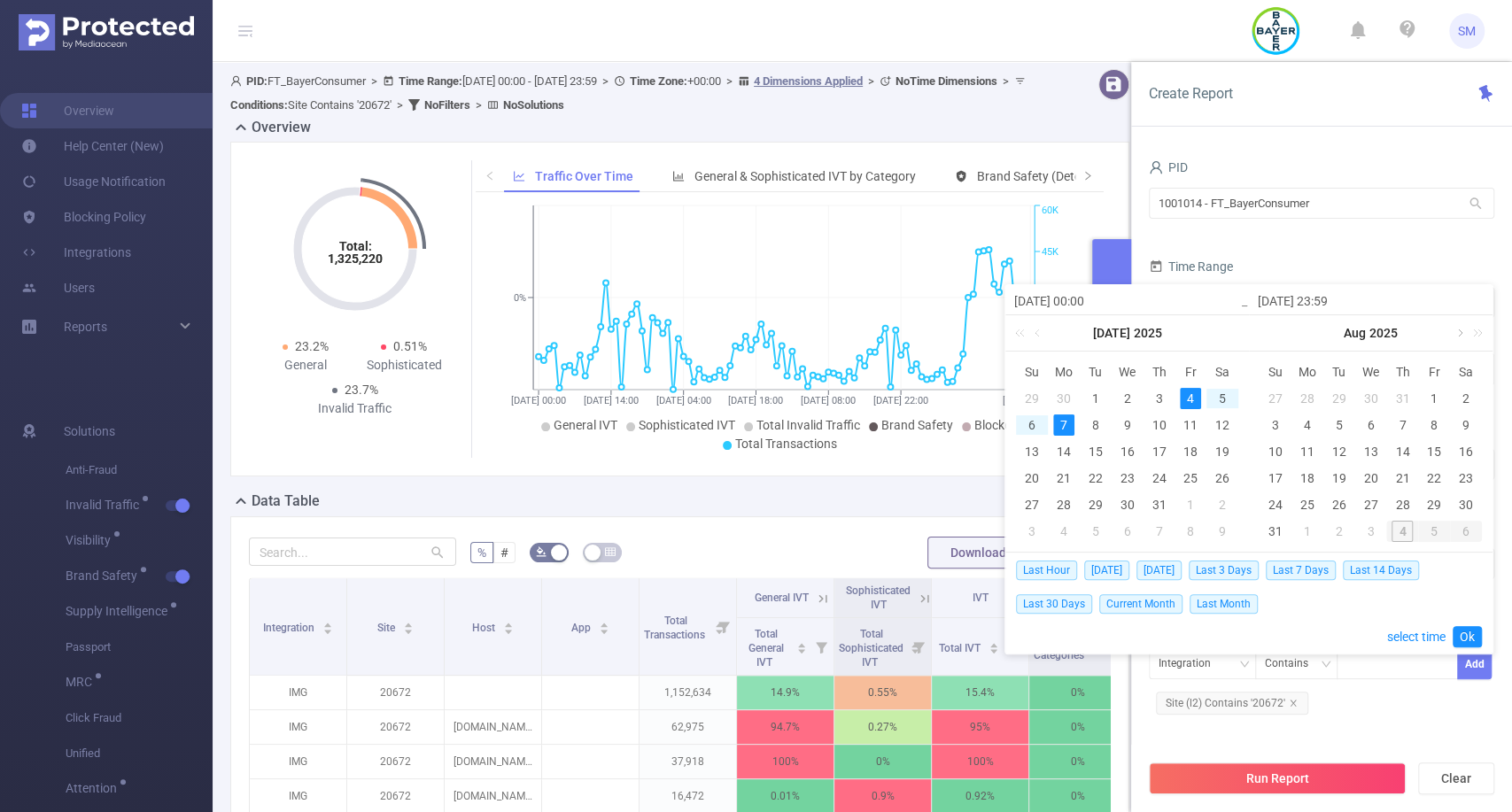
click at [1459, 332] on link at bounding box center [1459, 332] width 16 height 35
click at [1372, 395] on div "3" at bounding box center [1370, 398] width 22 height 22
click at [1344, 399] on div "2" at bounding box center [1339, 398] width 22 height 22
type input "2025-09-02 00:00"
type input "[DATE] 23:59"
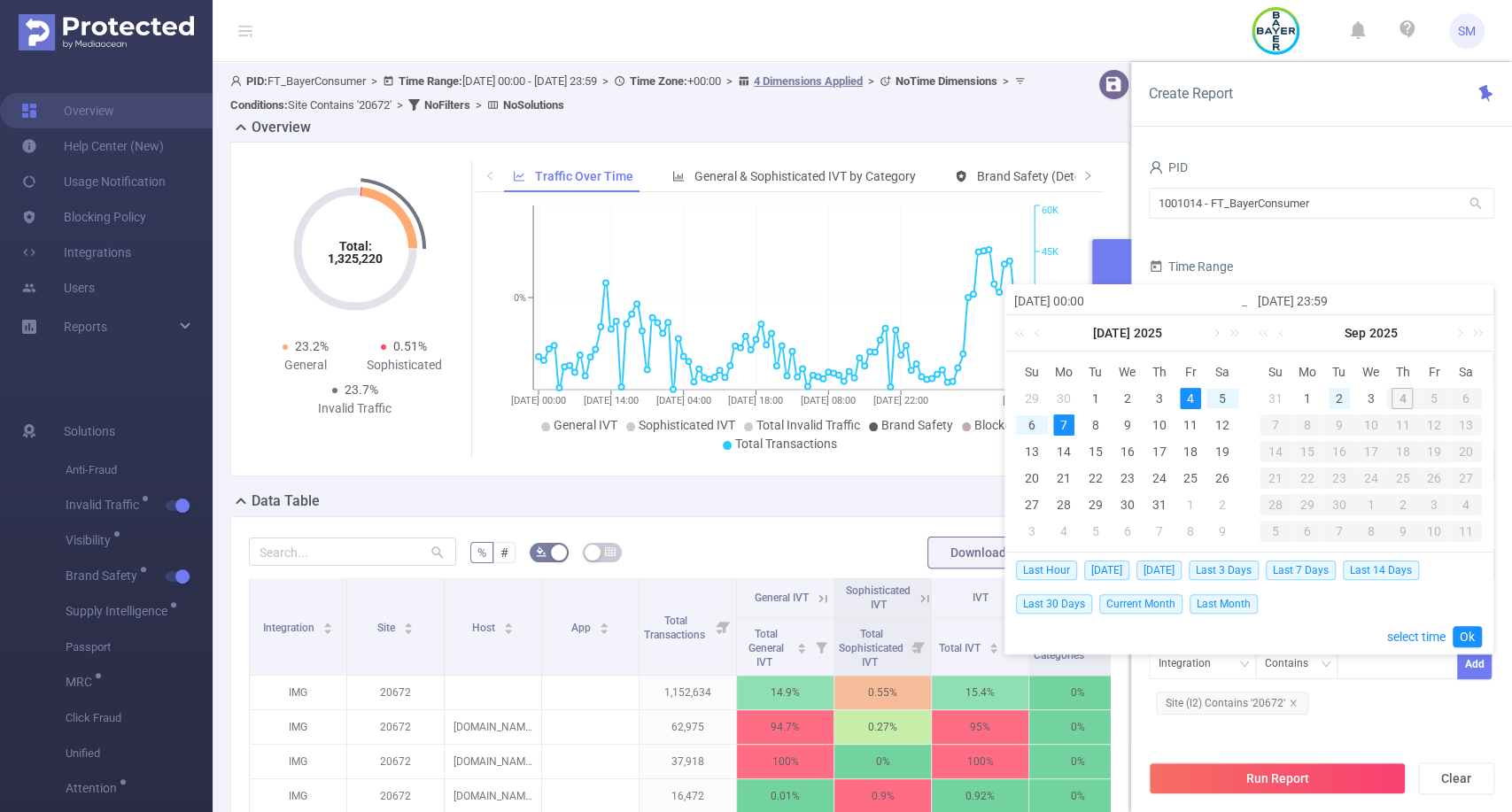
type input "2025-09-02 00:00"
type input "[DATE] 23:59"
click at [1473, 636] on link "Ok" at bounding box center [1467, 637] width 29 height 22
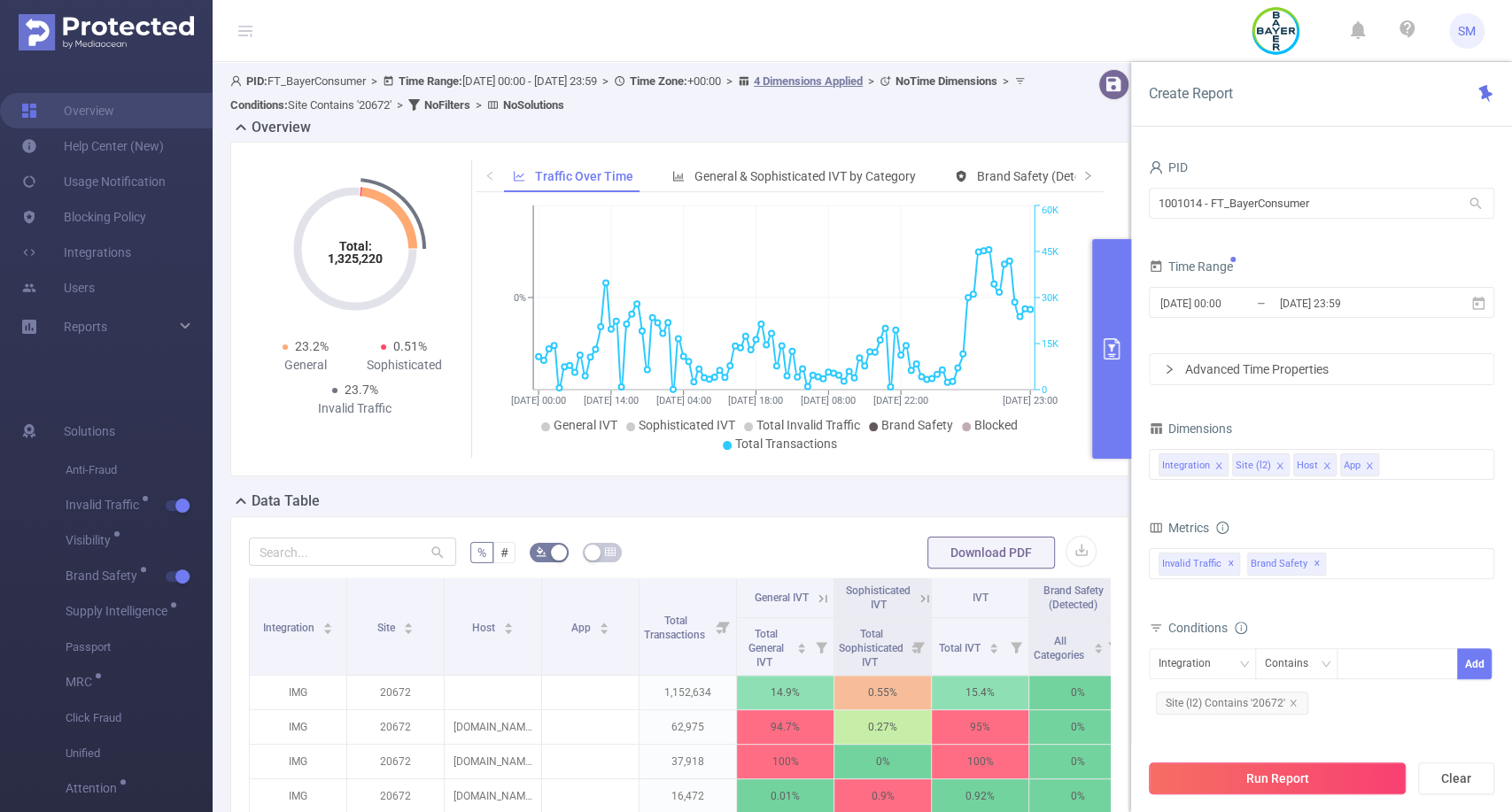
click at [1300, 767] on button "Run Report" at bounding box center [1277, 778] width 257 height 31
